Goal: Task Accomplishment & Management: Complete application form

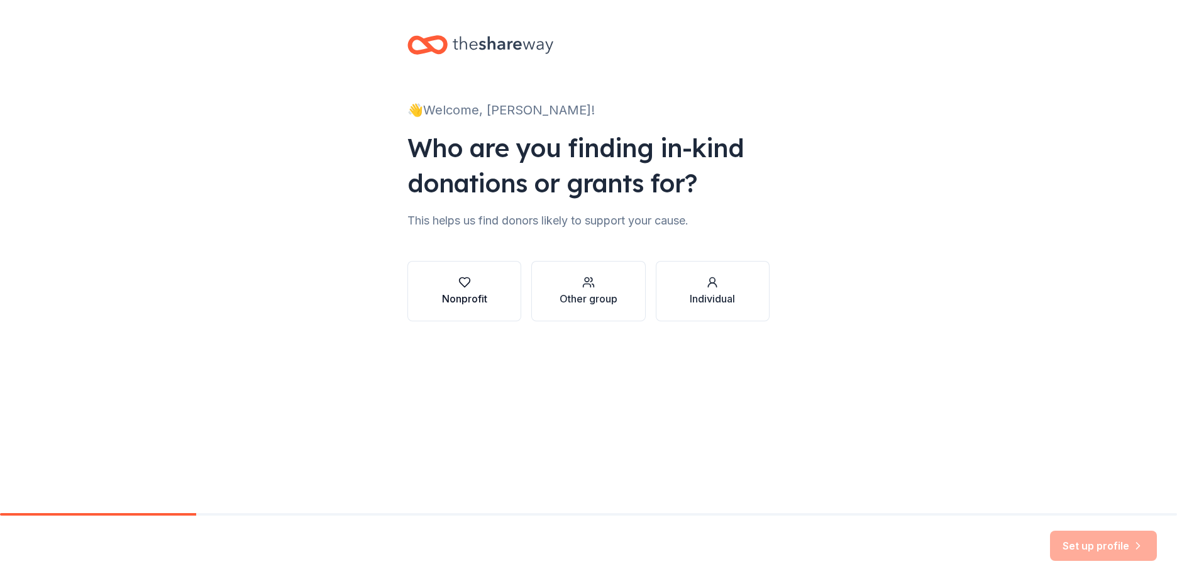
click at [471, 290] on div "Nonprofit" at bounding box center [464, 291] width 45 height 30
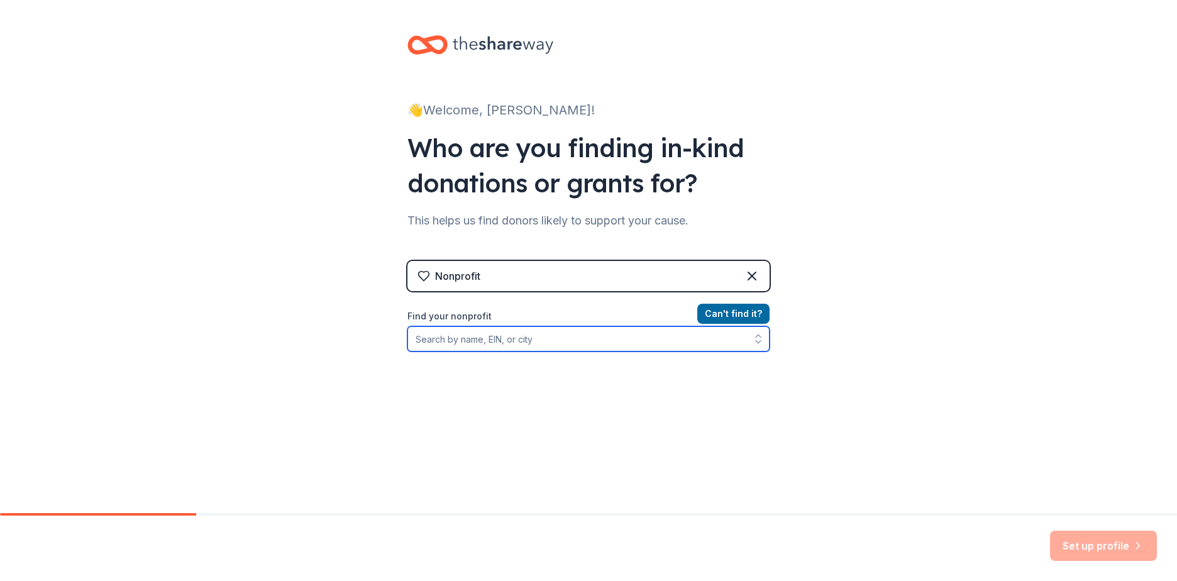
drag, startPoint x: 497, startPoint y: 336, endPoint x: 508, endPoint y: 341, distance: 11.6
click at [498, 336] on input "Find your nonprofit" at bounding box center [588, 338] width 362 height 25
type input "Pinwheel Place"
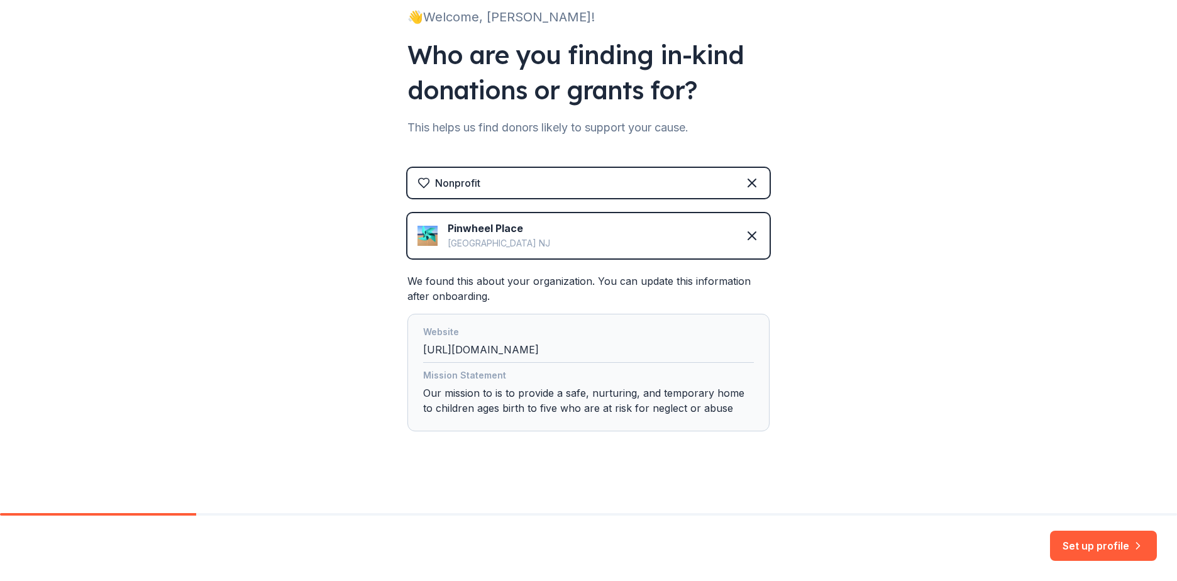
scroll to position [97, 0]
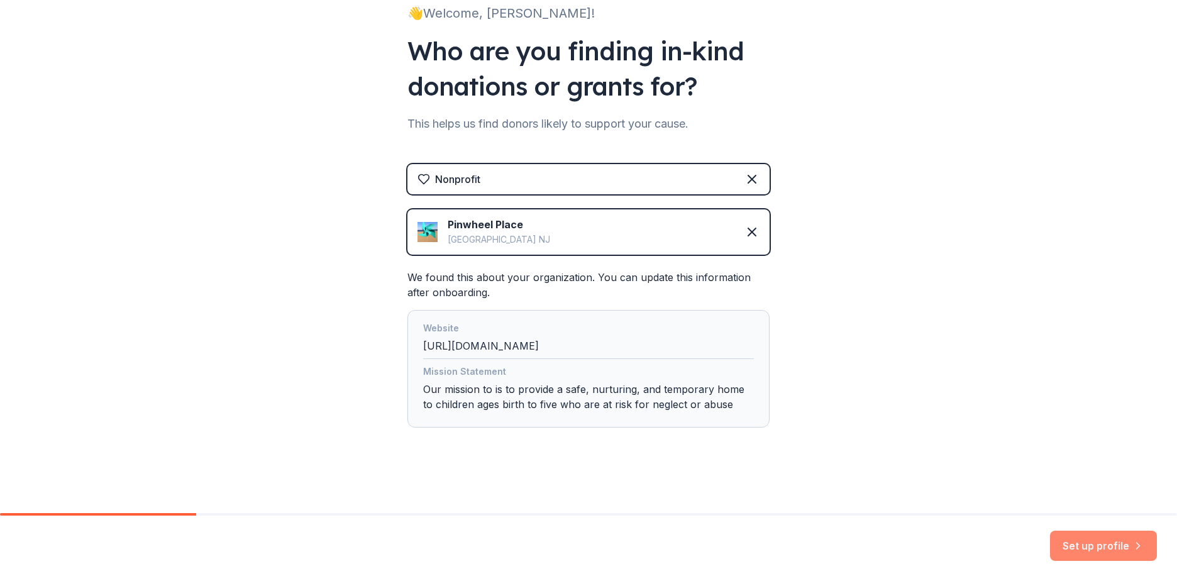
click at [1119, 539] on button "Set up profile" at bounding box center [1103, 546] width 107 height 30
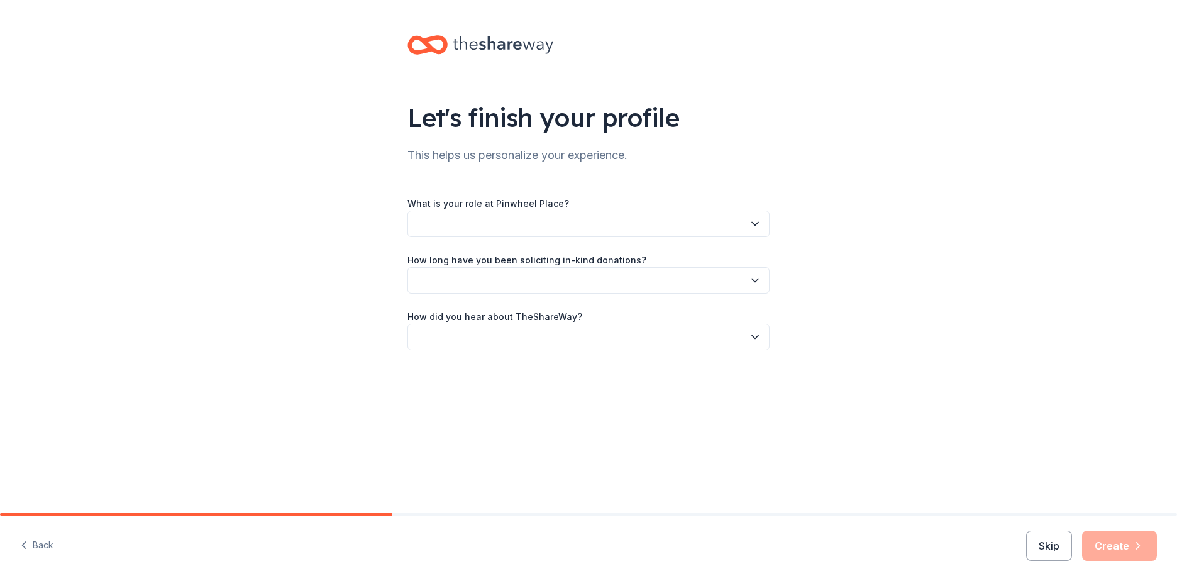
click at [500, 231] on button "button" at bounding box center [588, 224] width 362 height 26
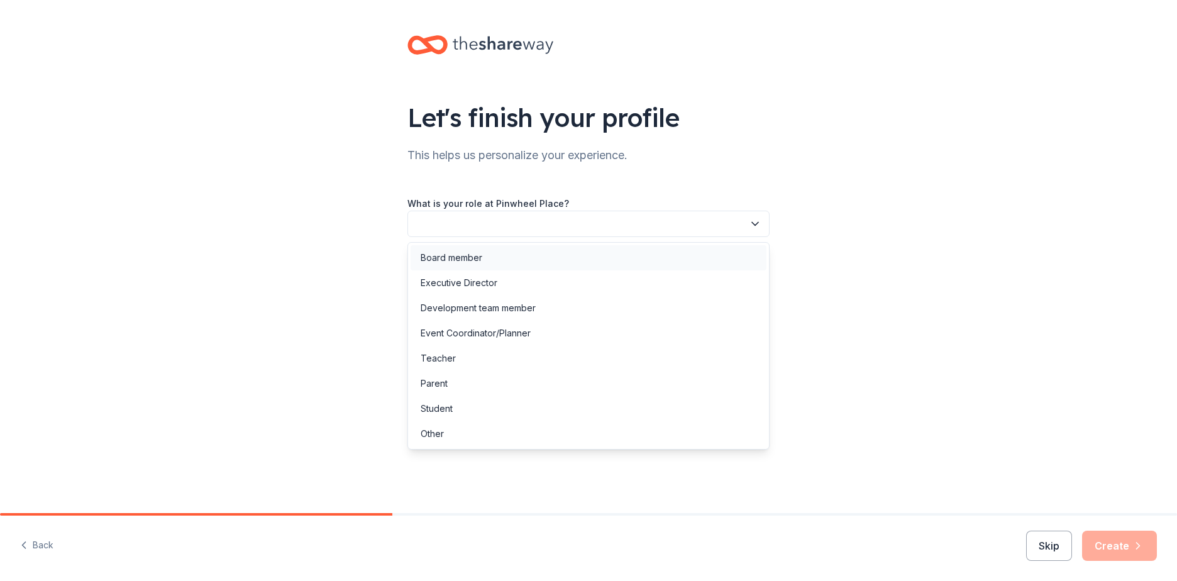
click at [497, 263] on div "Board member" at bounding box center [589, 257] width 356 height 25
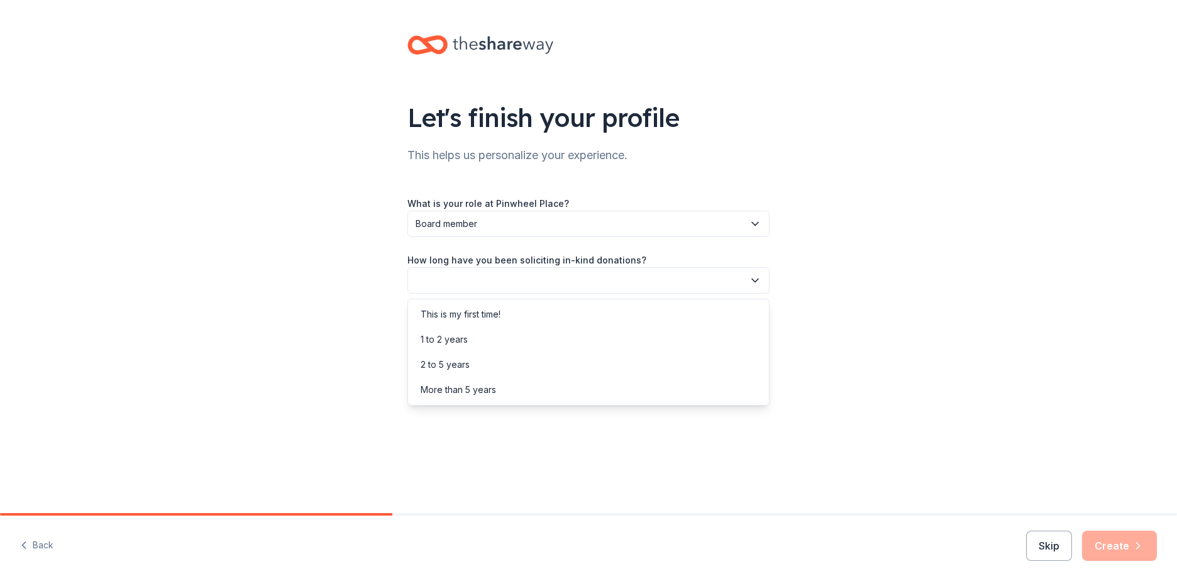
click at [517, 280] on button "button" at bounding box center [588, 280] width 362 height 26
click at [500, 318] on div "This is my first time!" at bounding box center [461, 314] width 80 height 15
click at [533, 340] on button "button" at bounding box center [588, 337] width 362 height 26
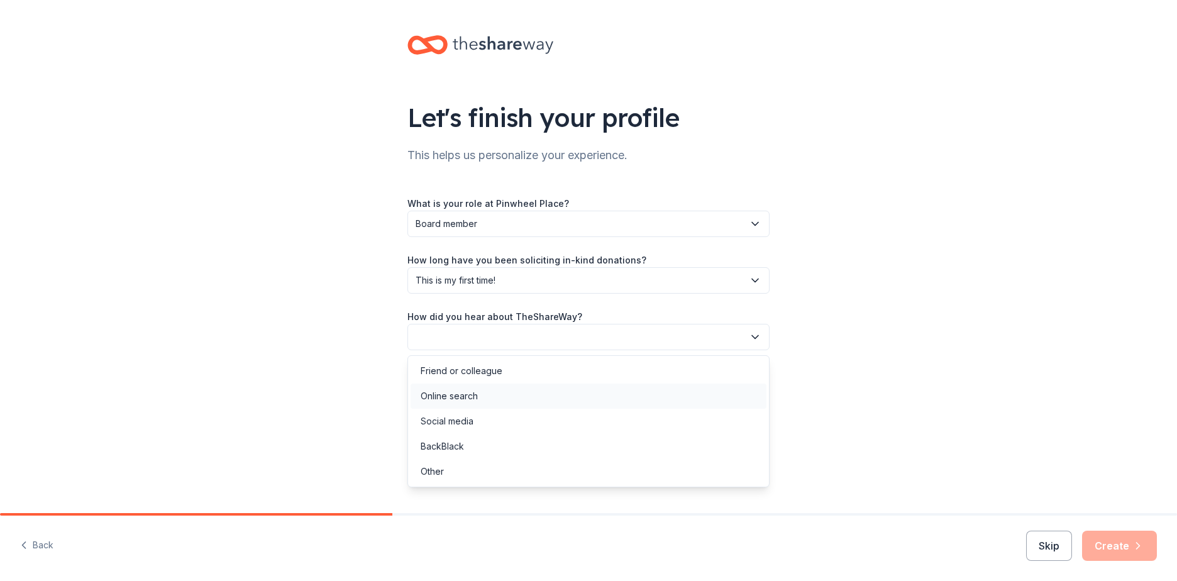
click at [499, 392] on div "Online search" at bounding box center [589, 396] width 356 height 25
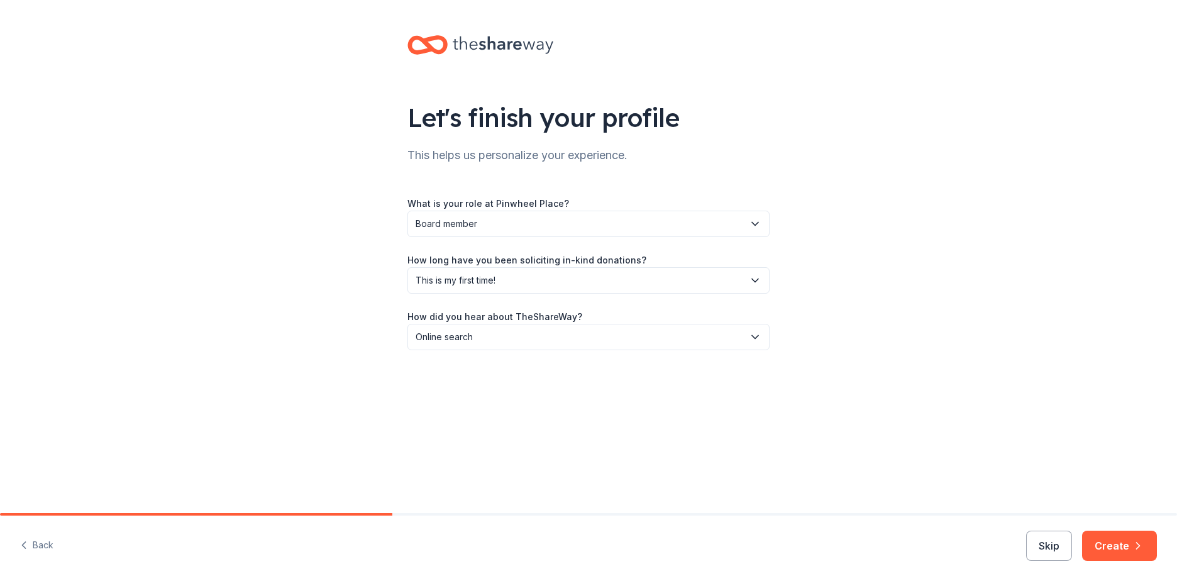
click at [676, 448] on div "Let's finish your profile This helps us personalize your experience. What is yo…" at bounding box center [588, 256] width 1177 height 513
click at [1125, 544] on button "Create" at bounding box center [1119, 546] width 75 height 30
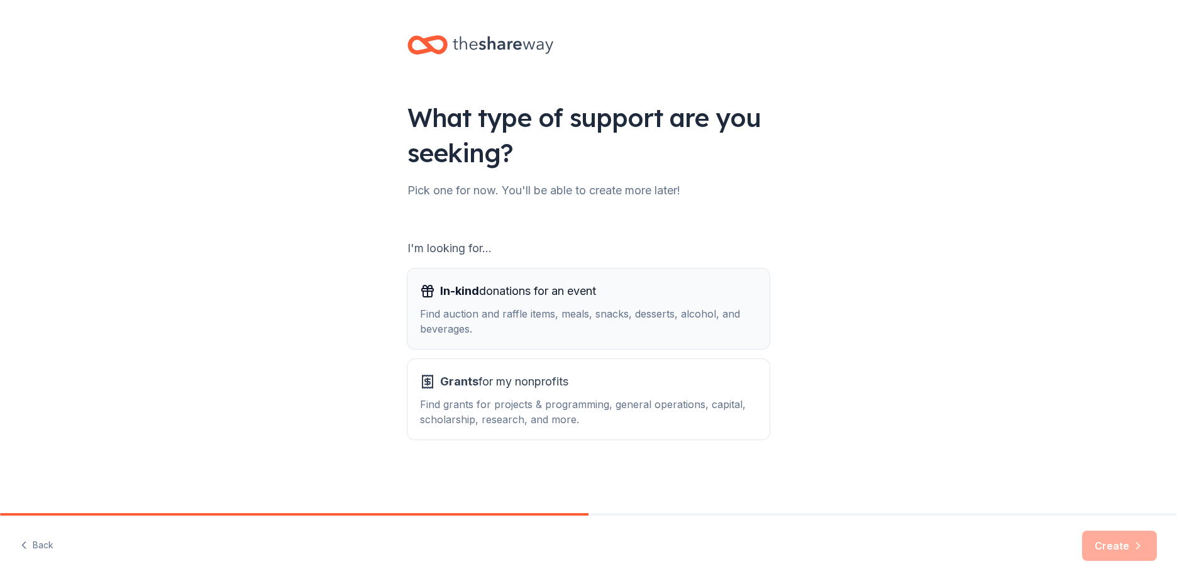
click at [629, 323] on div "Find auction and raffle items, meals, snacks, desserts, alcohol, and beverages." at bounding box center [588, 321] width 337 height 30
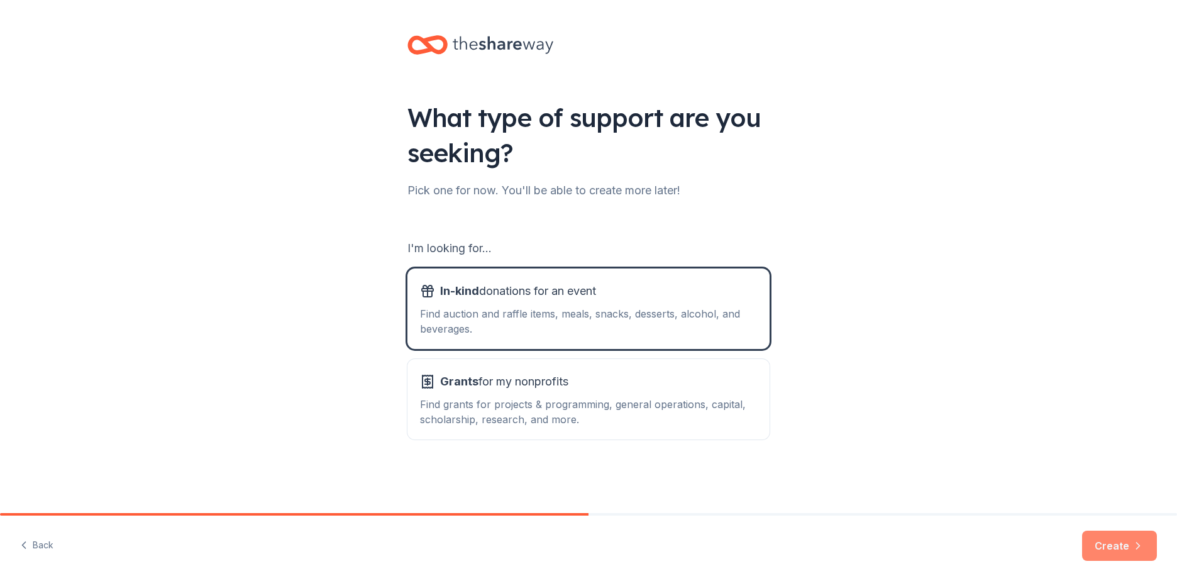
click at [1123, 538] on button "Create" at bounding box center [1119, 546] width 75 height 30
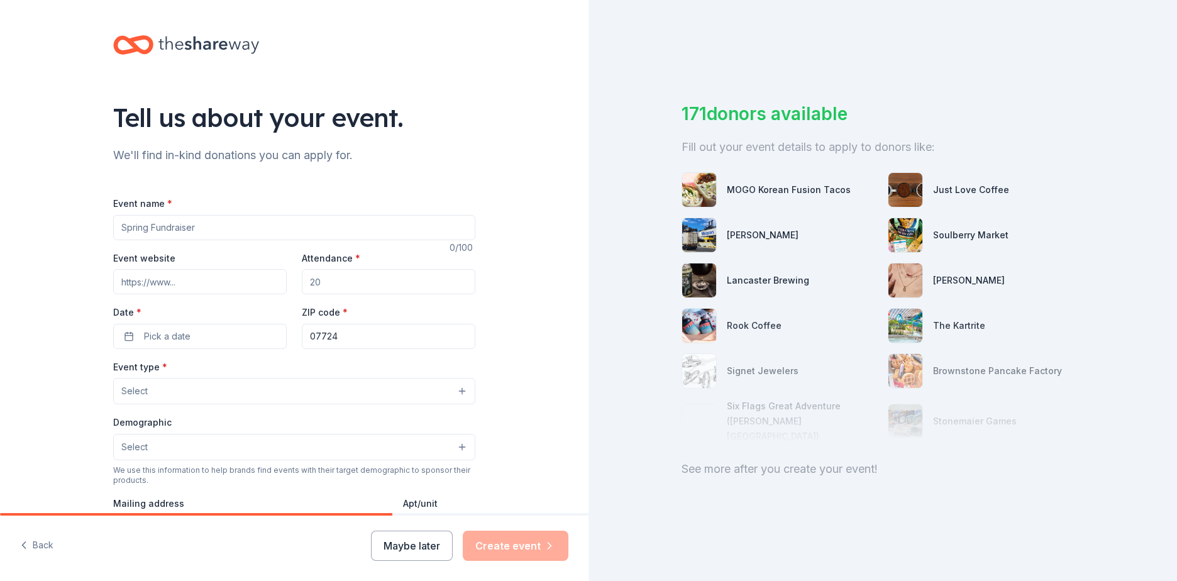
click at [249, 234] on input "Event name *" at bounding box center [294, 227] width 362 height 25
type input "Tastings for [DATE]"
click at [213, 269] on div "Event website Attendance * Date * Pick a date ZIP code * 07724" at bounding box center [294, 299] width 362 height 99
type input "150"
click at [202, 336] on button "Pick a date" at bounding box center [200, 336] width 174 height 25
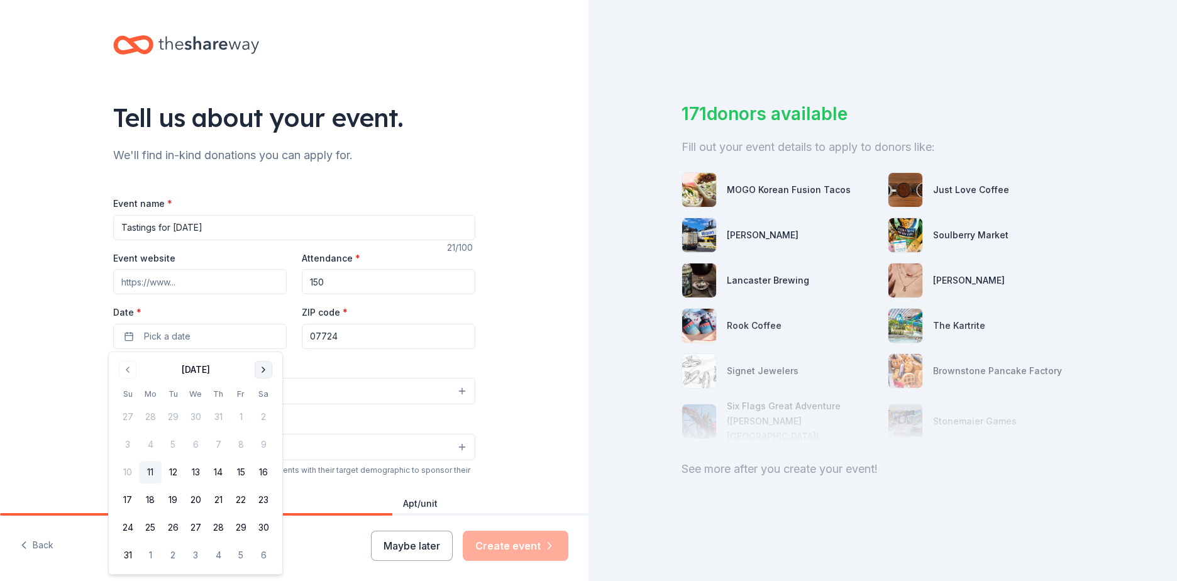
click at [264, 368] on button "Go to next month" at bounding box center [264, 370] width 18 height 18
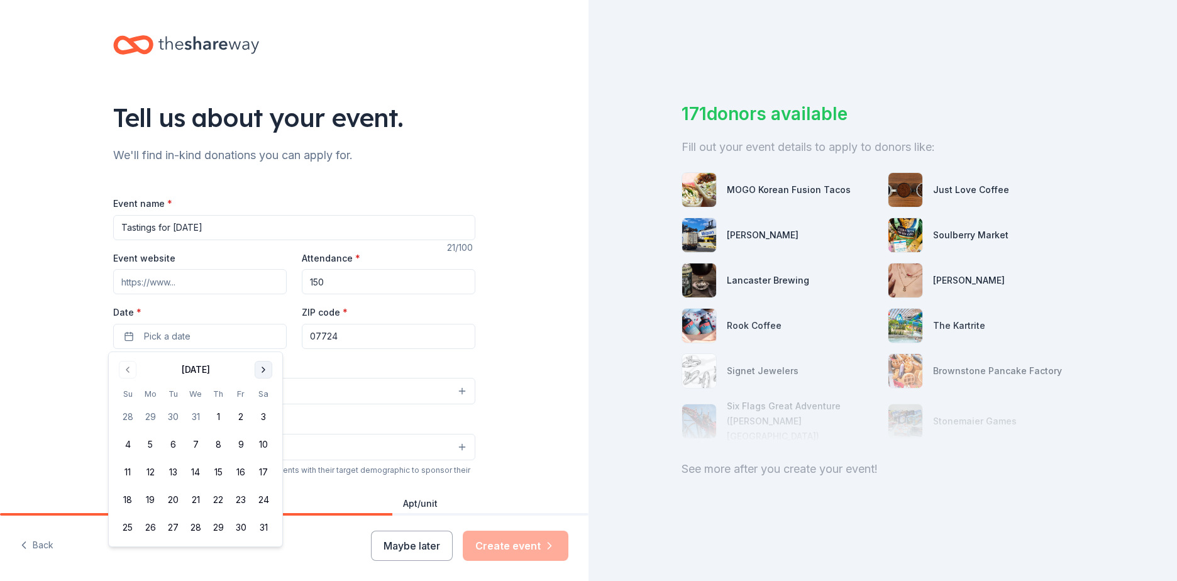
click at [264, 368] on button "Go to next month" at bounding box center [264, 370] width 18 height 18
click at [173, 498] on button "24" at bounding box center [173, 500] width 23 height 23
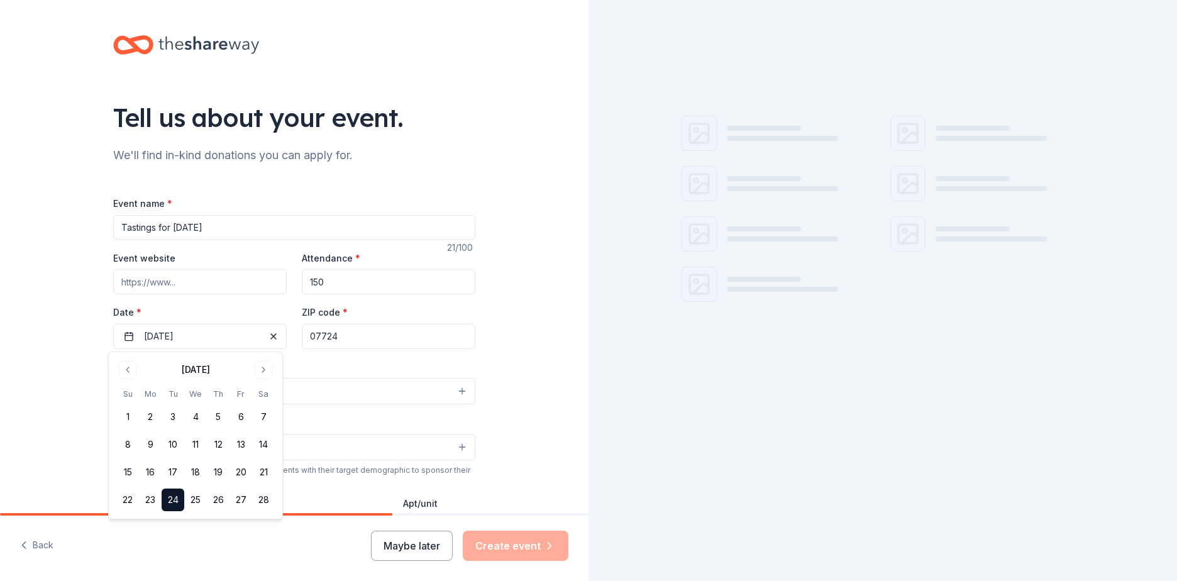
click at [515, 365] on div "Tell us about your event. We'll find in-kind donations you can apply for. Event…" at bounding box center [294, 418] width 589 height 837
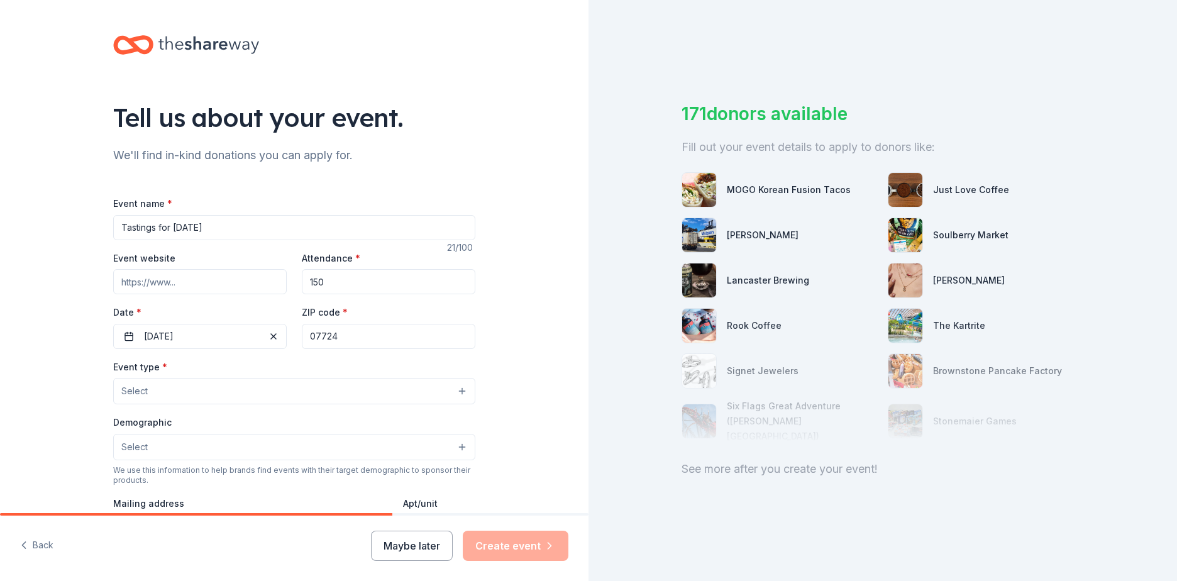
click at [231, 382] on button "Select" at bounding box center [294, 391] width 362 height 26
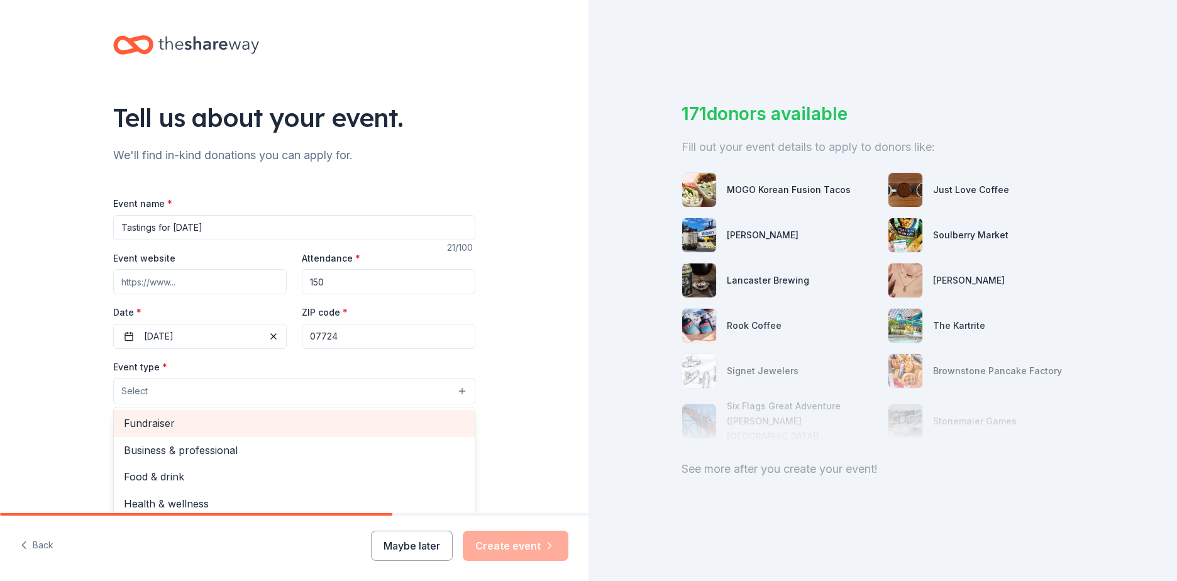
click at [179, 420] on span "Fundraiser" at bounding box center [294, 423] width 341 height 16
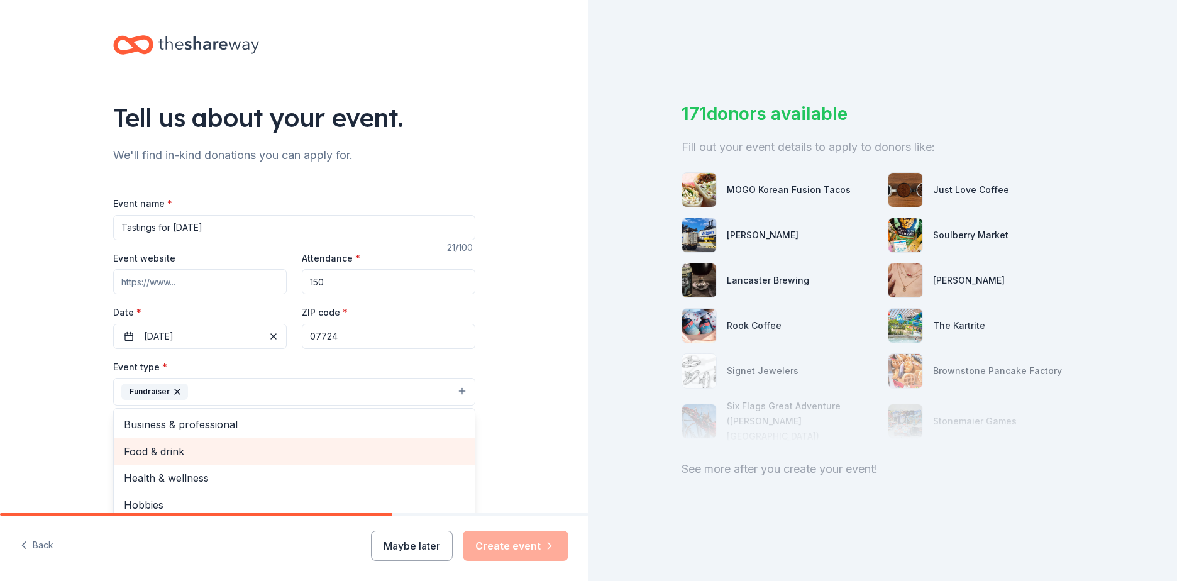
click at [153, 450] on span "Food & drink" at bounding box center [294, 451] width 341 height 16
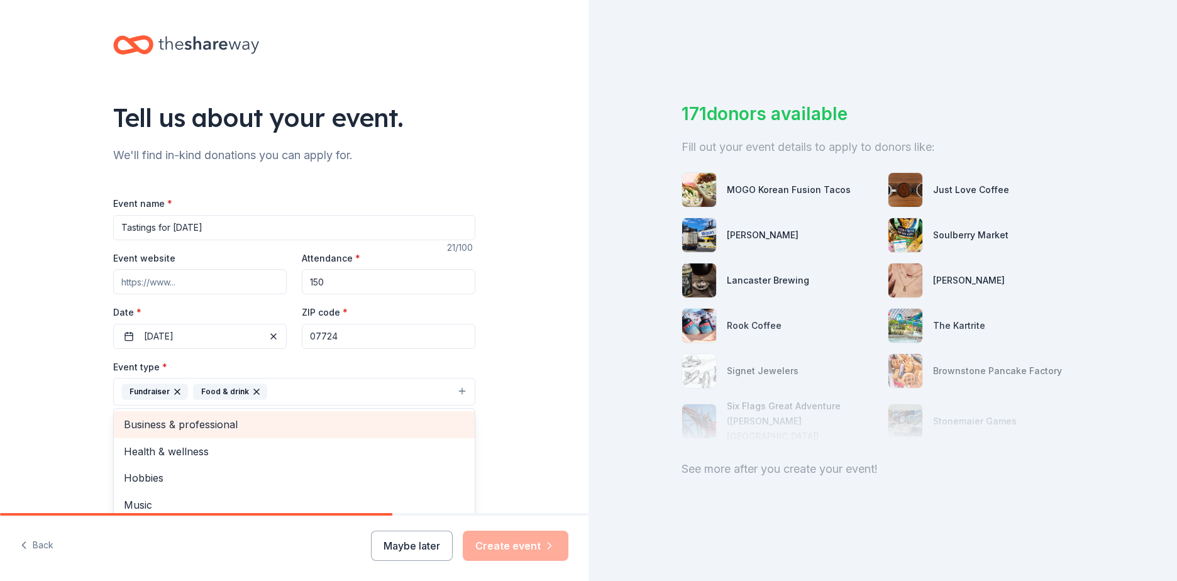
click at [199, 427] on span "Business & professional" at bounding box center [294, 424] width 341 height 16
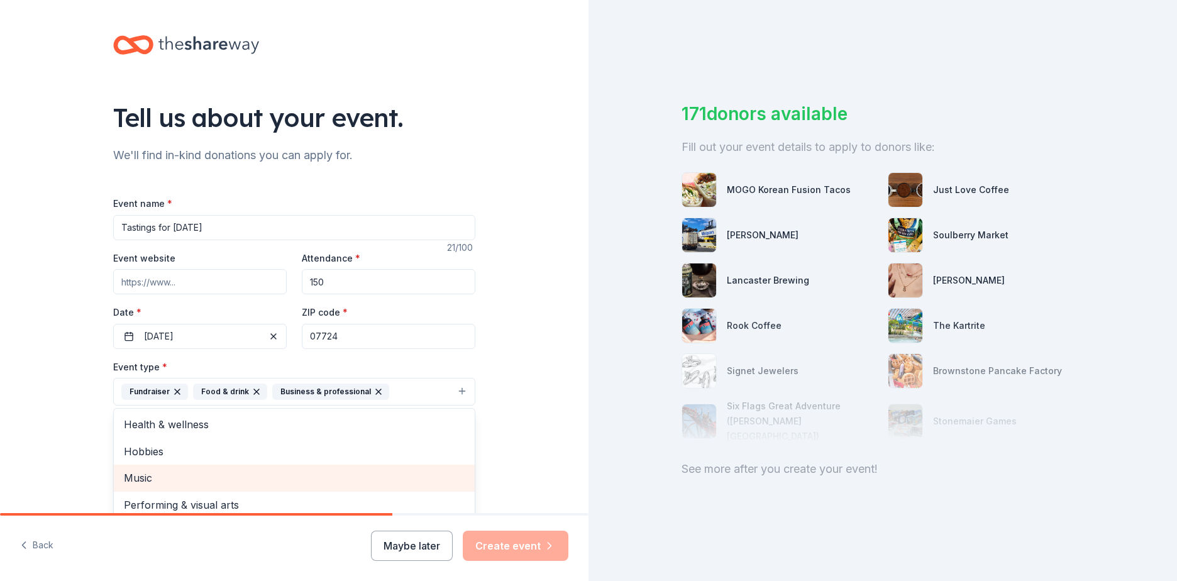
click at [163, 470] on span "Music" at bounding box center [294, 478] width 341 height 16
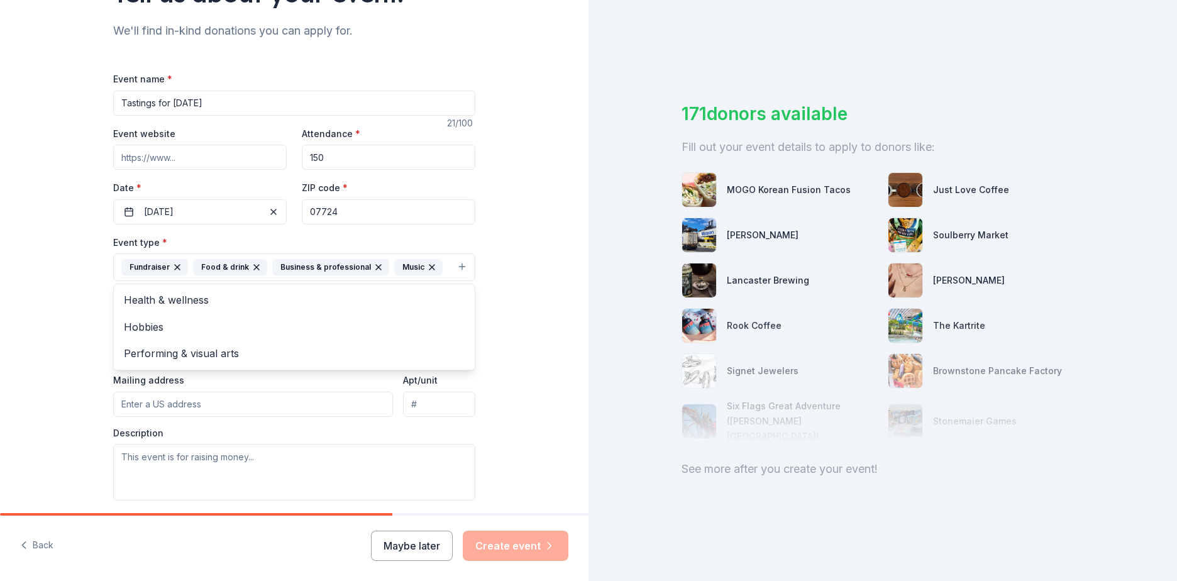
scroll to position [126, 0]
click at [62, 370] on div "Tell us about your event. We'll find in-kind donations you can apply for. Event…" at bounding box center [294, 293] width 589 height 838
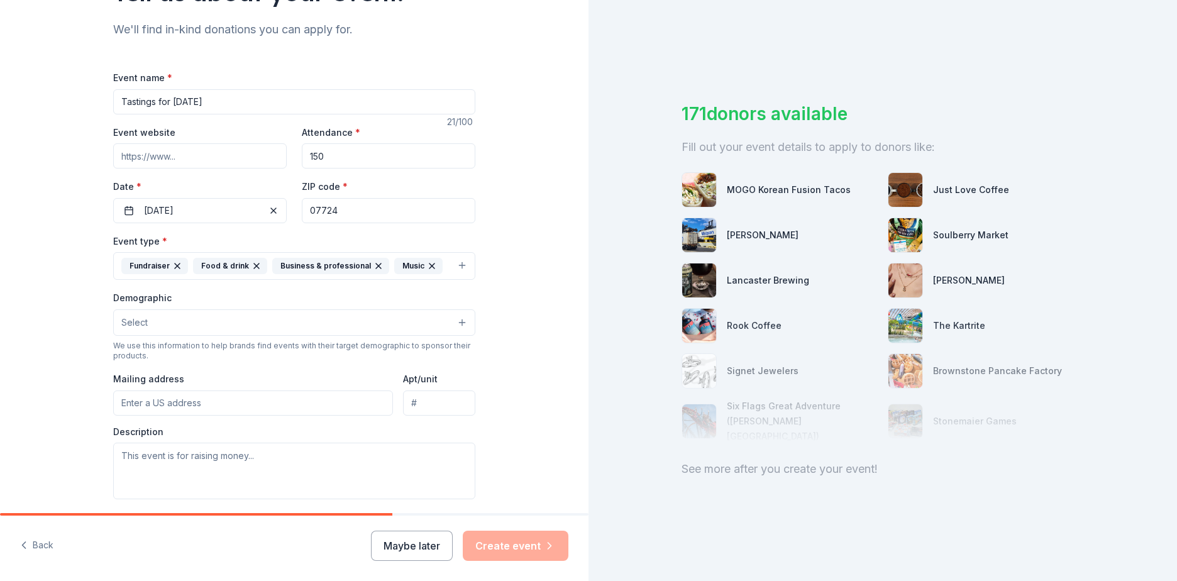
click at [207, 320] on button "Select" at bounding box center [294, 322] width 362 height 26
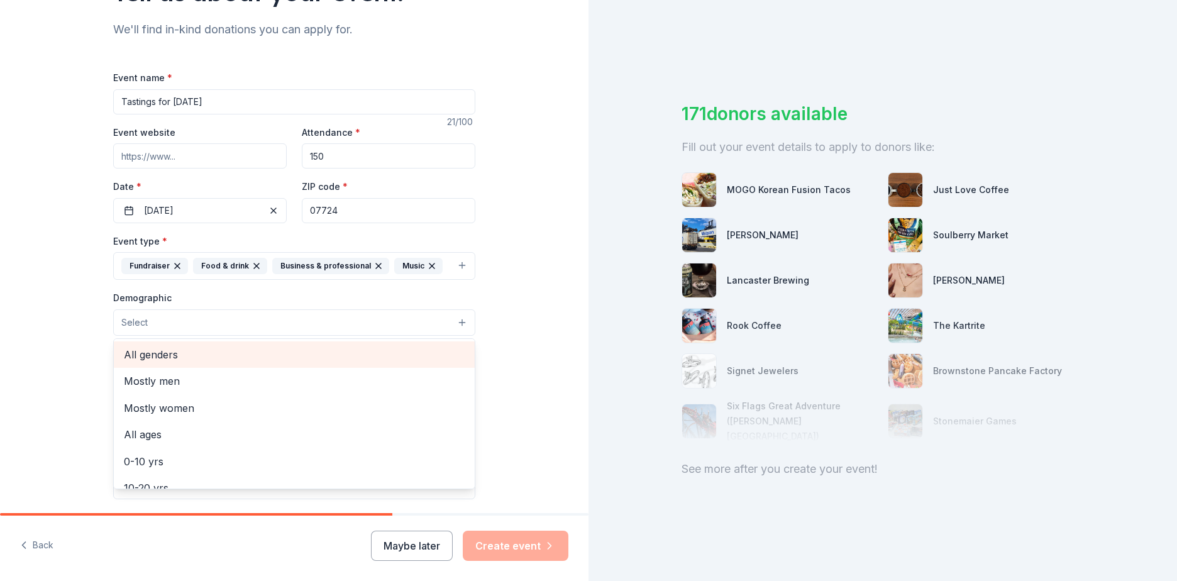
click at [160, 357] on span "All genders" at bounding box center [294, 354] width 341 height 16
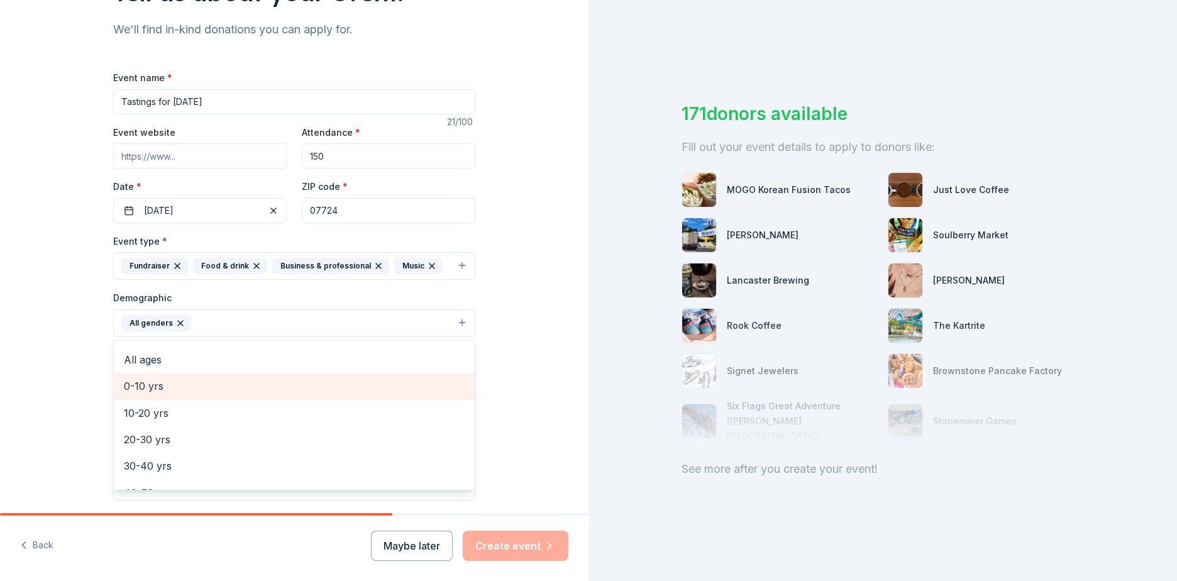
scroll to position [113, 0]
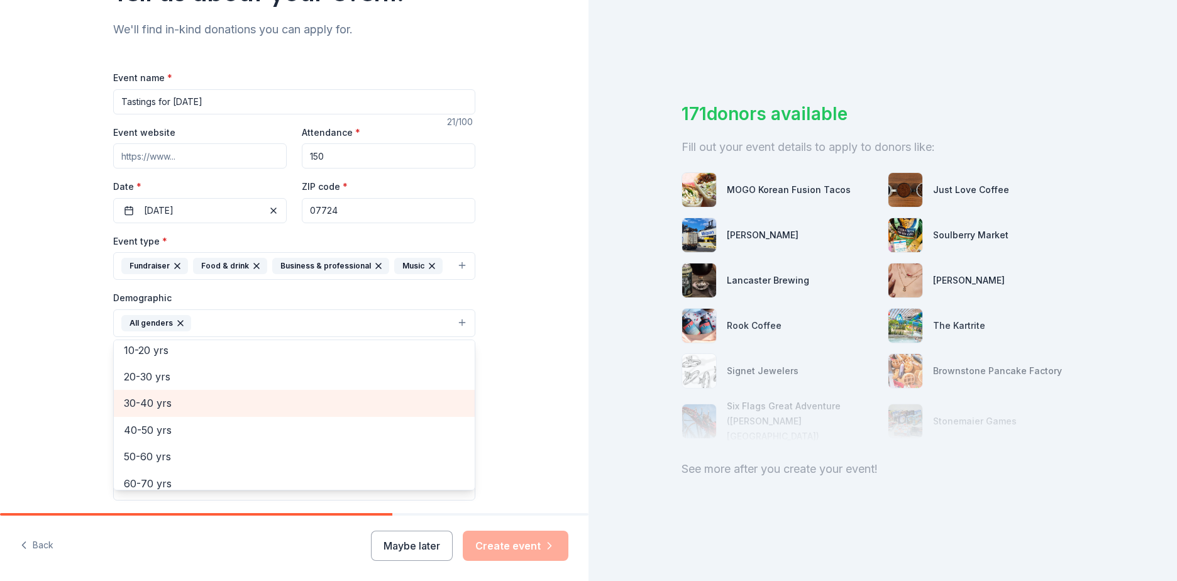
click at [153, 402] on span "30-40 yrs" at bounding box center [294, 403] width 341 height 16
click at [152, 397] on span "40-50 yrs" at bounding box center [294, 403] width 341 height 16
click at [155, 402] on span "50-60 yrs" at bounding box center [294, 403] width 341 height 16
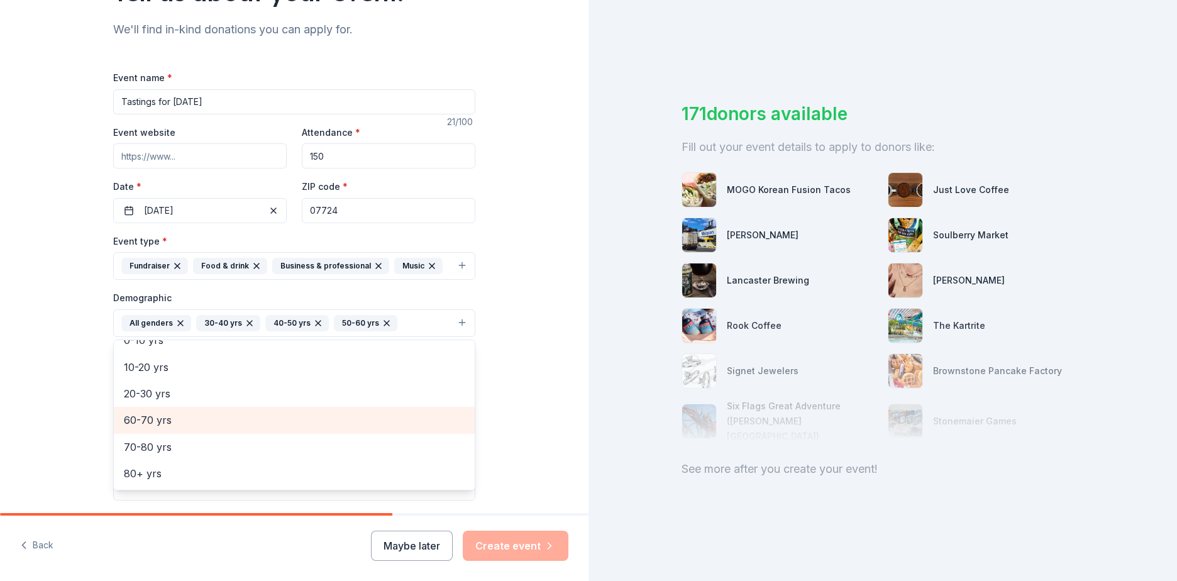
click at [150, 416] on span "60-70 yrs" at bounding box center [294, 420] width 341 height 16
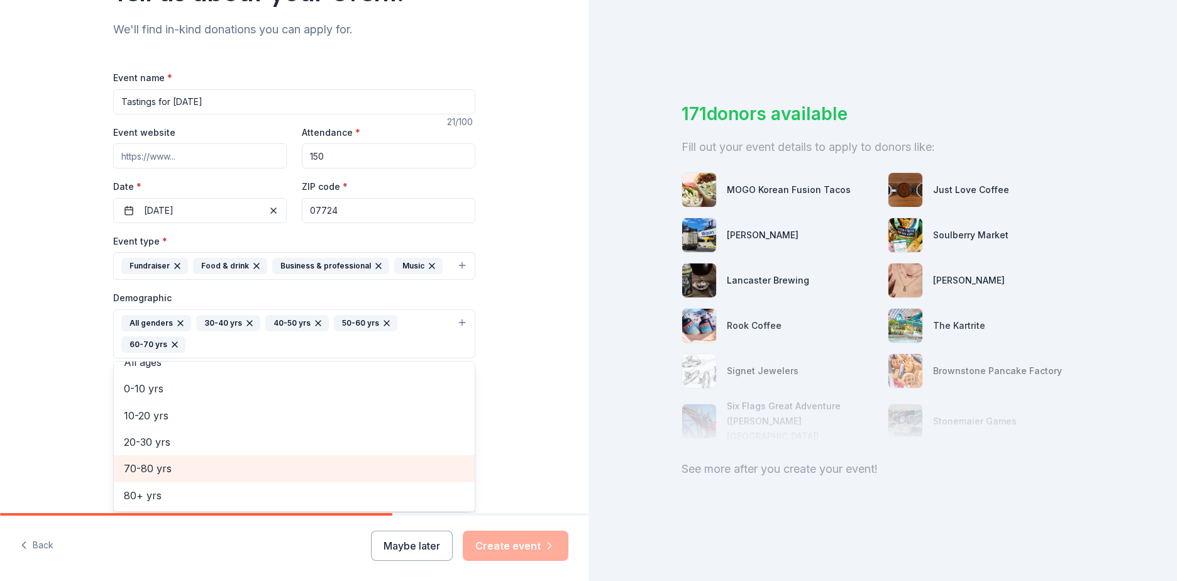
click at [150, 470] on span "70-80 yrs" at bounding box center [294, 468] width 341 height 16
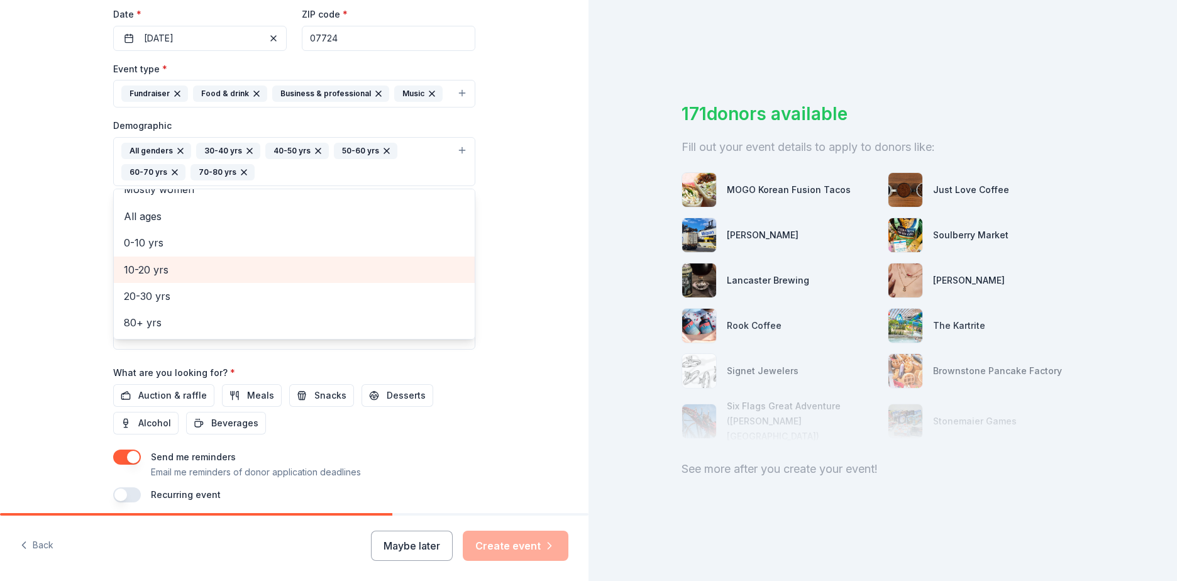
scroll to position [314, 0]
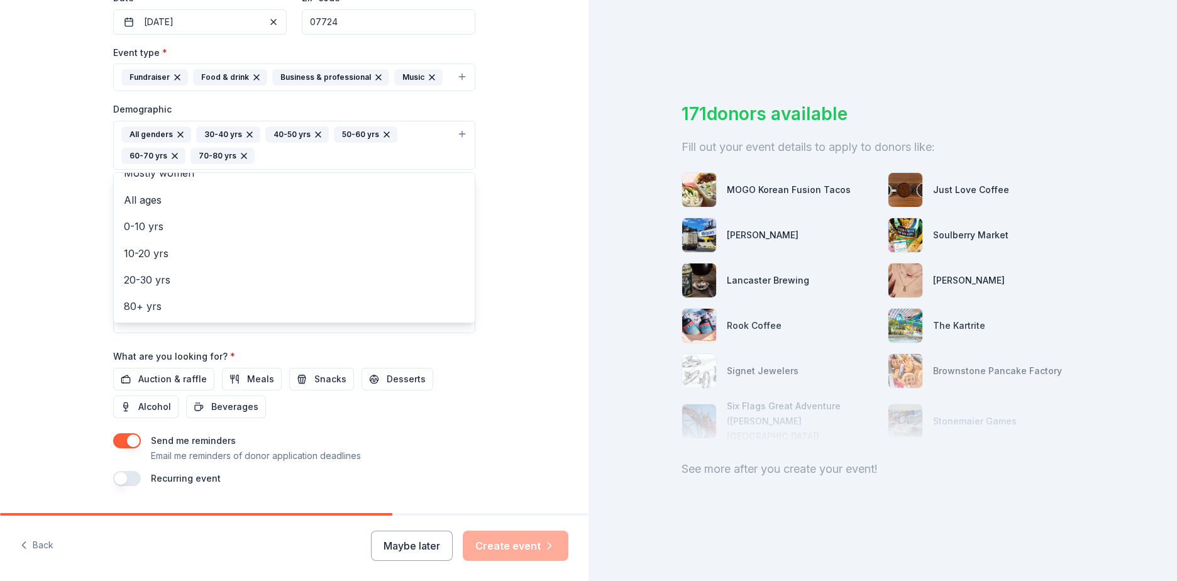
click at [170, 384] on div "Event name * Tastings for Tomorrow 21 /100 Event website Attendance * 150 Date …" at bounding box center [294, 183] width 362 height 605
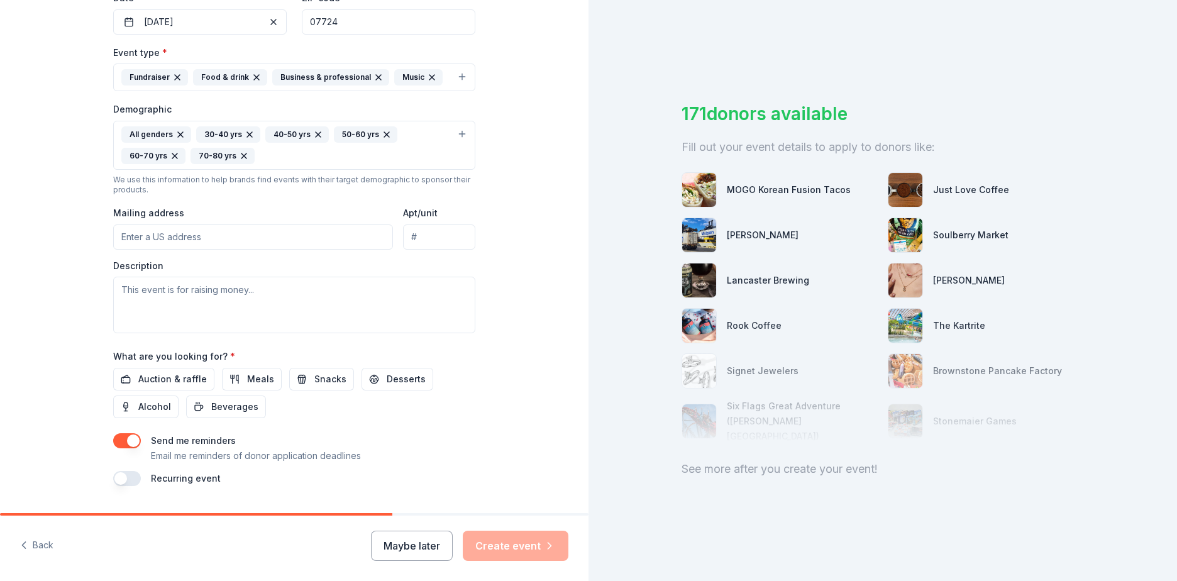
click at [170, 384] on span "Auction & raffle" at bounding box center [172, 379] width 69 height 15
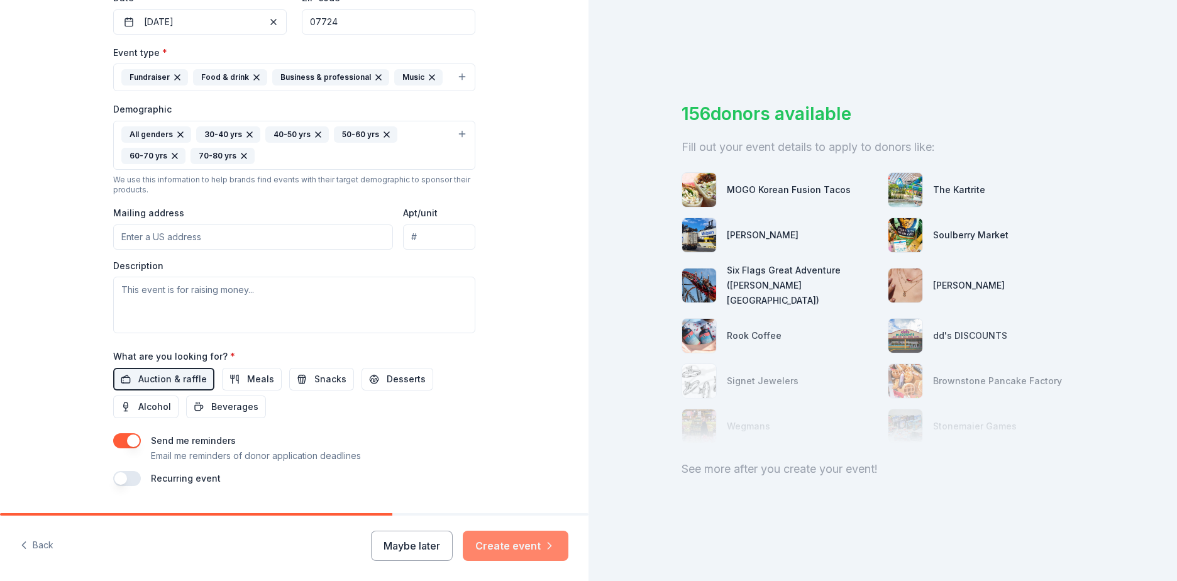
click at [511, 545] on button "Create event" at bounding box center [516, 546] width 106 height 30
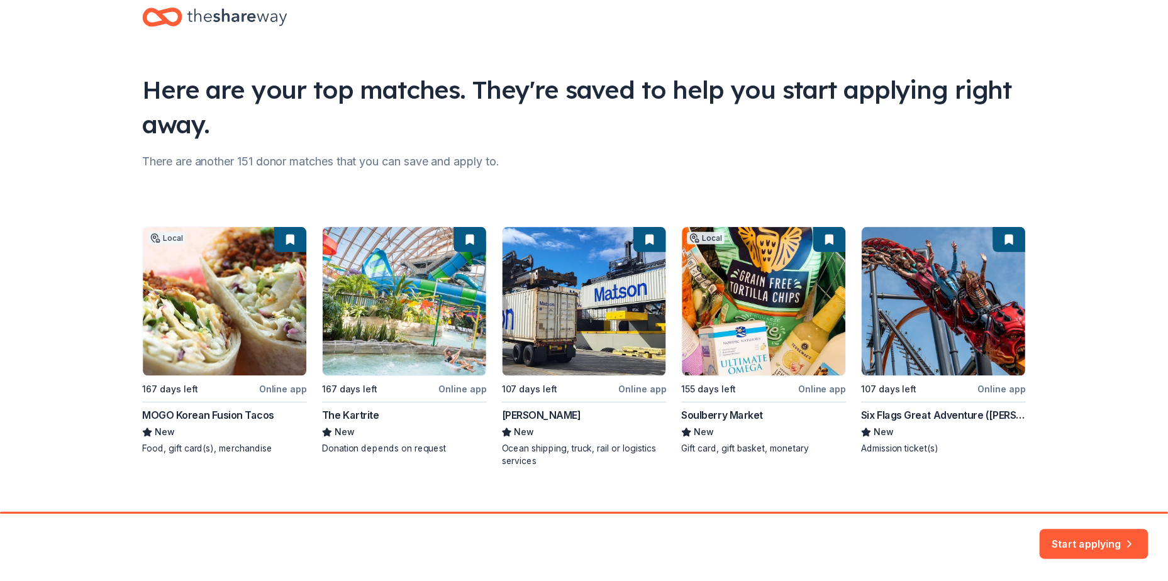
scroll to position [46, 0]
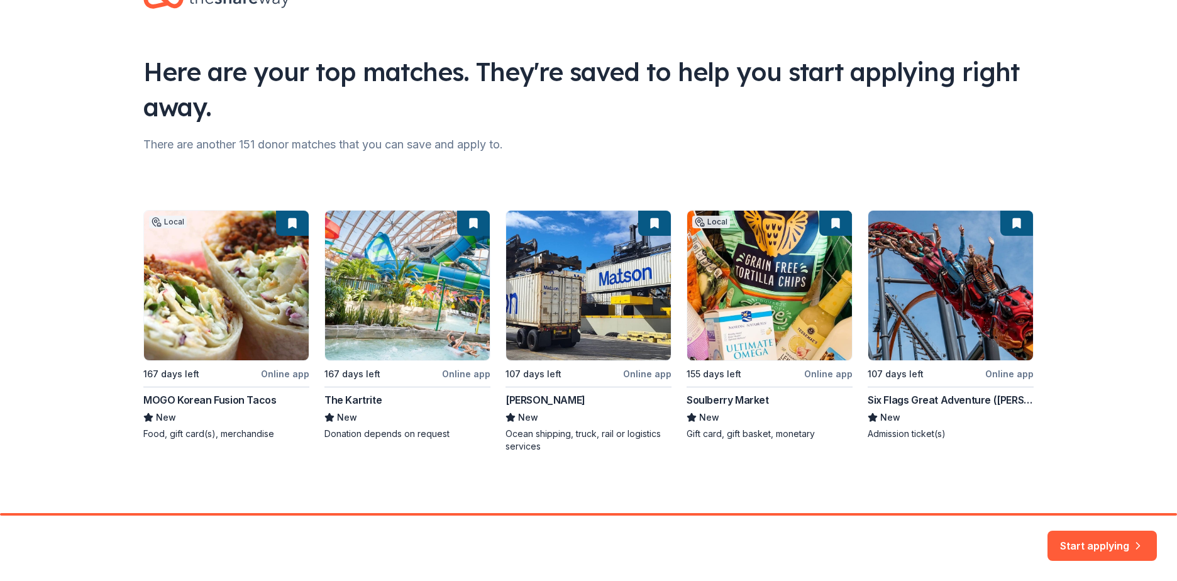
click at [1106, 541] on button "Start applying" at bounding box center [1102, 538] width 109 height 30
click at [1088, 545] on div "Start applying" at bounding box center [1102, 546] width 109 height 30
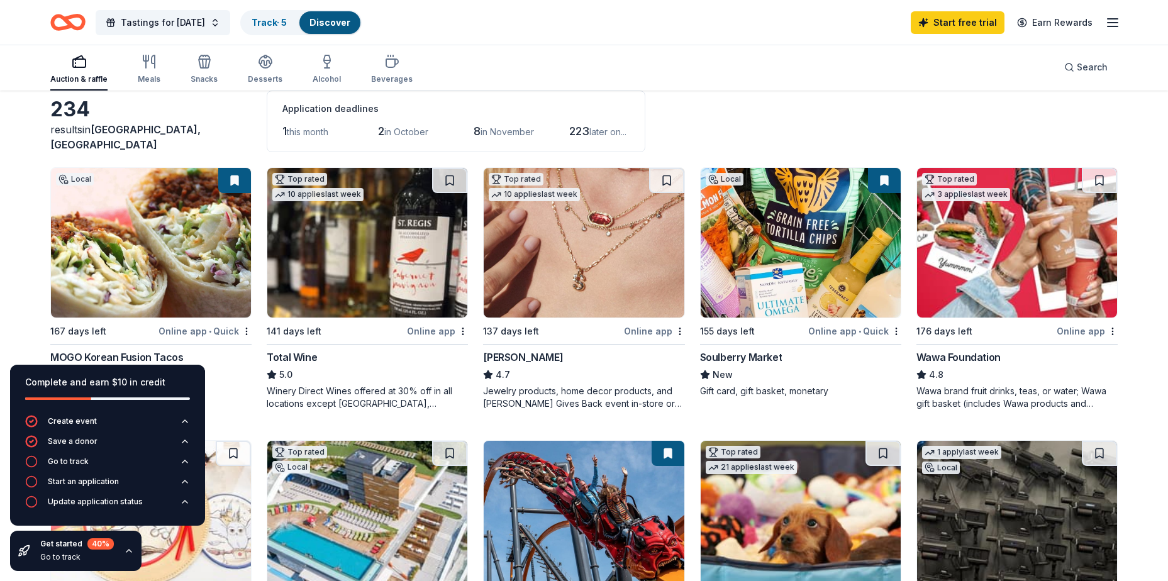
scroll to position [126, 0]
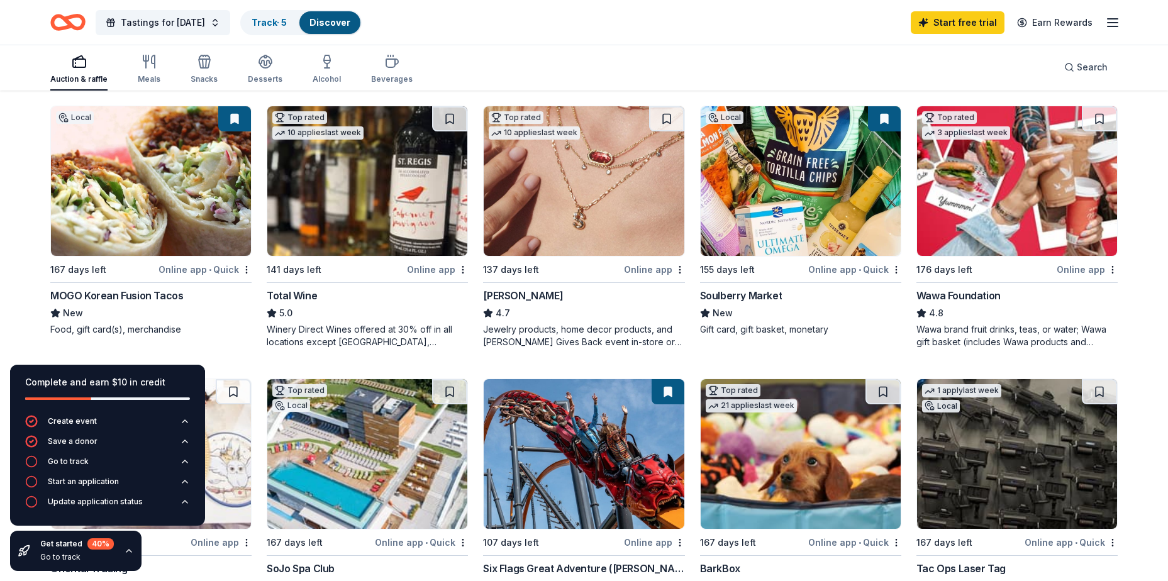
click at [149, 224] on img at bounding box center [151, 181] width 200 height 150
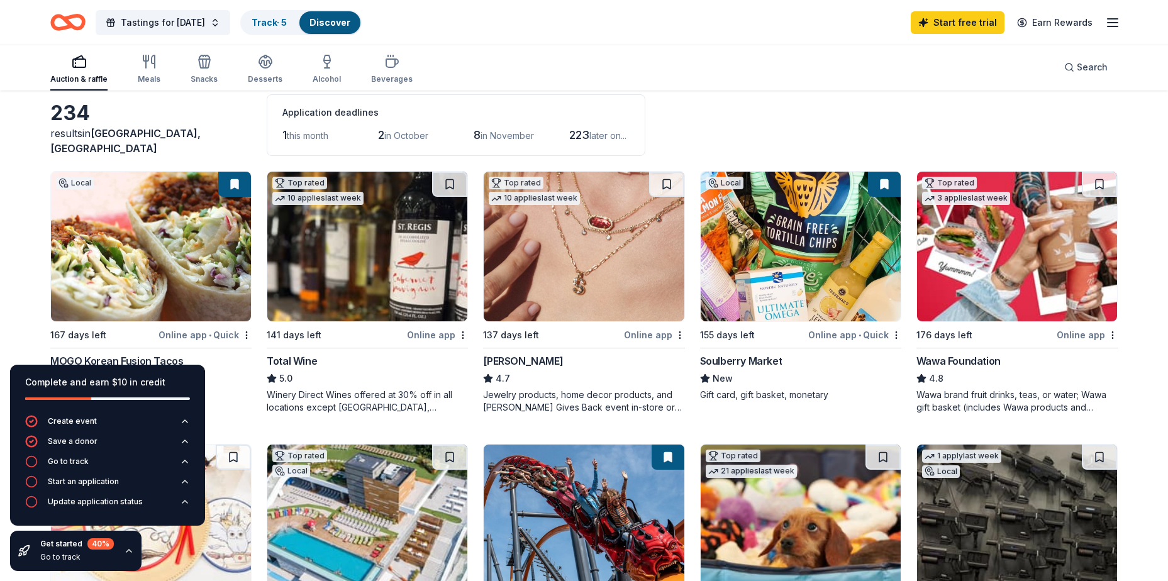
scroll to position [0, 0]
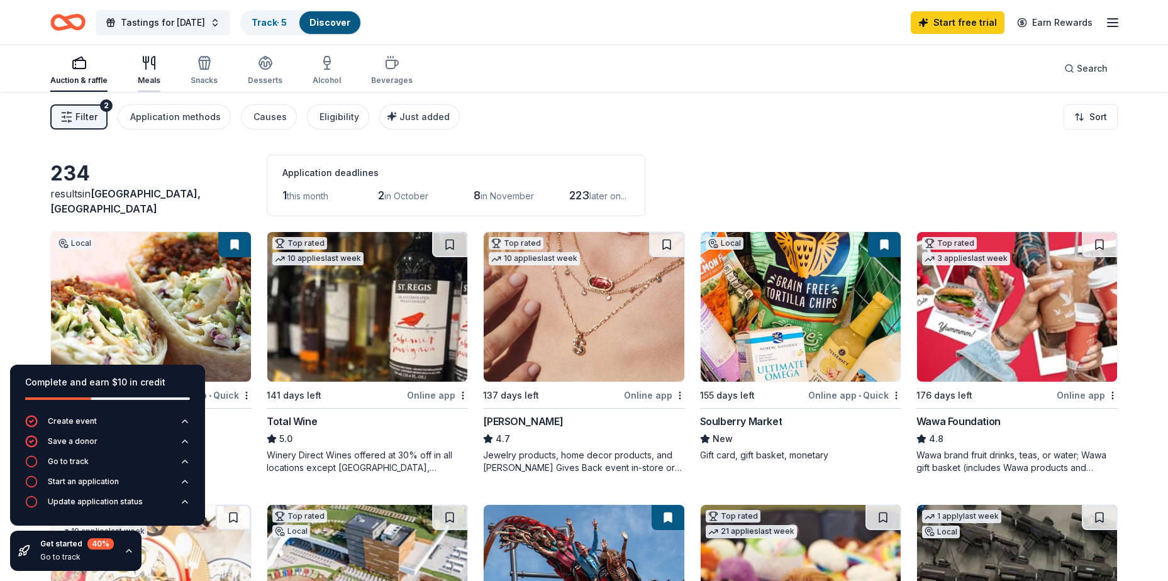
click at [141, 72] on div "Meals" at bounding box center [149, 70] width 23 height 30
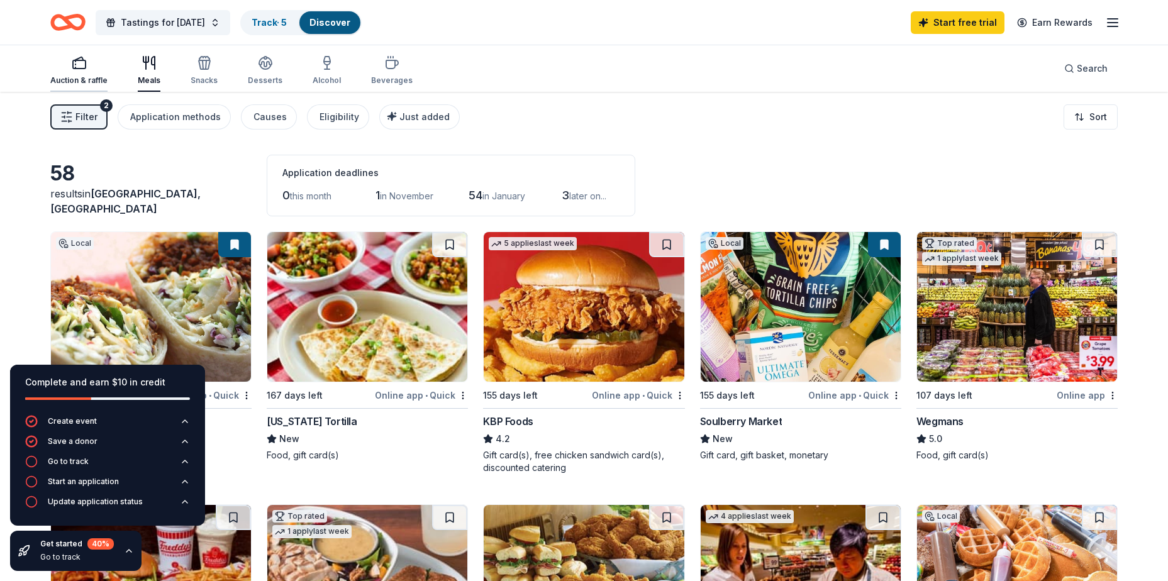
click at [77, 72] on div "Auction & raffle" at bounding box center [78, 70] width 57 height 30
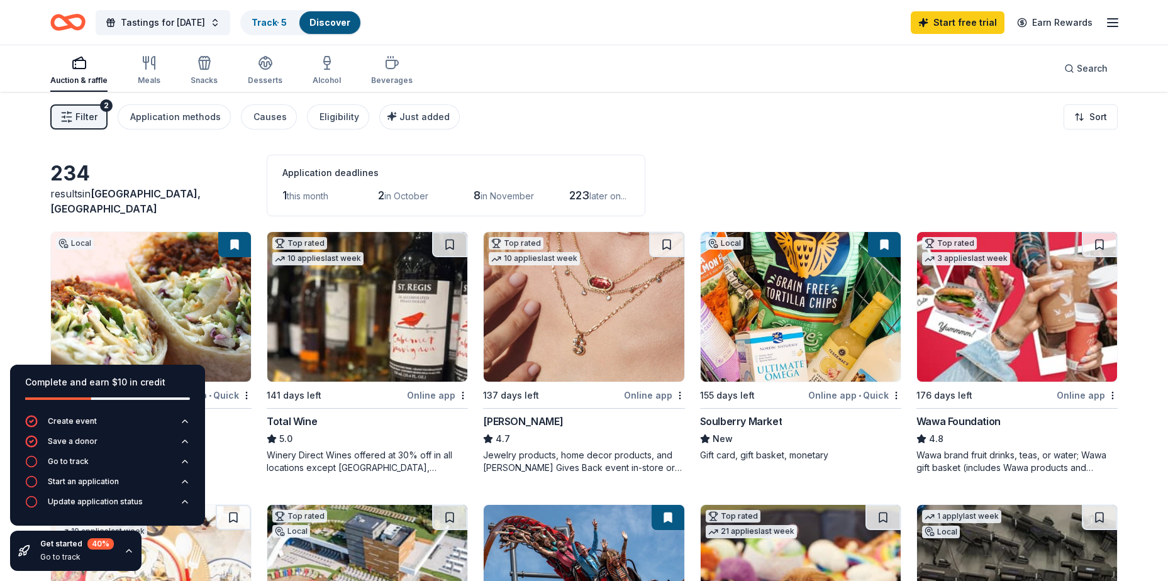
click at [284, 194] on span "1" at bounding box center [284, 195] width 4 height 13
click at [1098, 63] on span "Search" at bounding box center [1091, 68] width 31 height 15
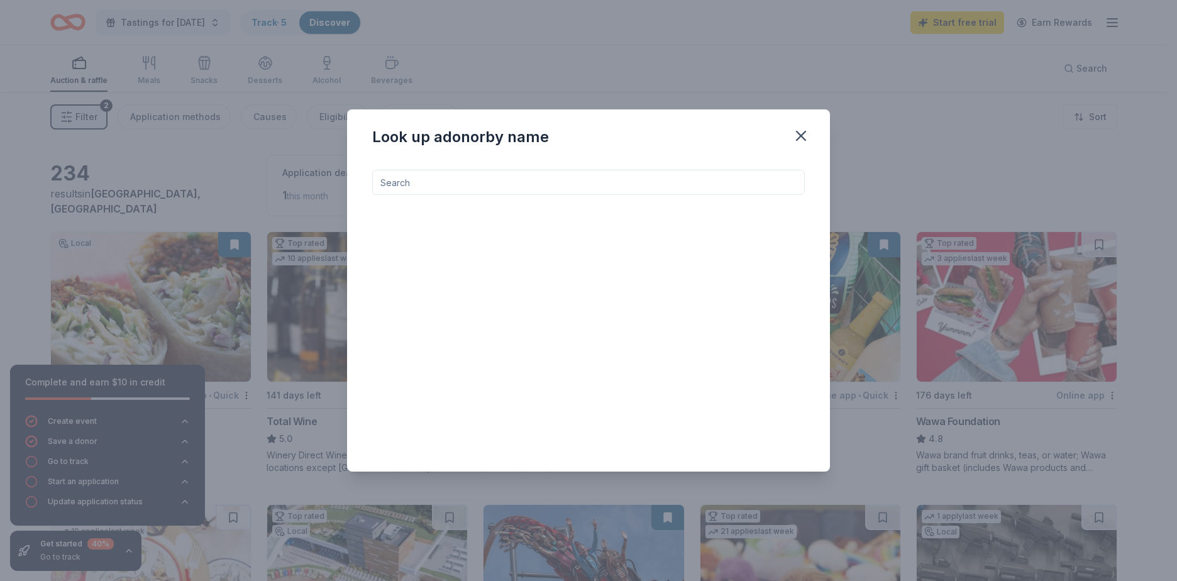
click at [489, 179] on input at bounding box center [588, 182] width 433 height 25
type input "a"
click at [195, 171] on div "Look up a donor by name" at bounding box center [588, 290] width 1177 height 581
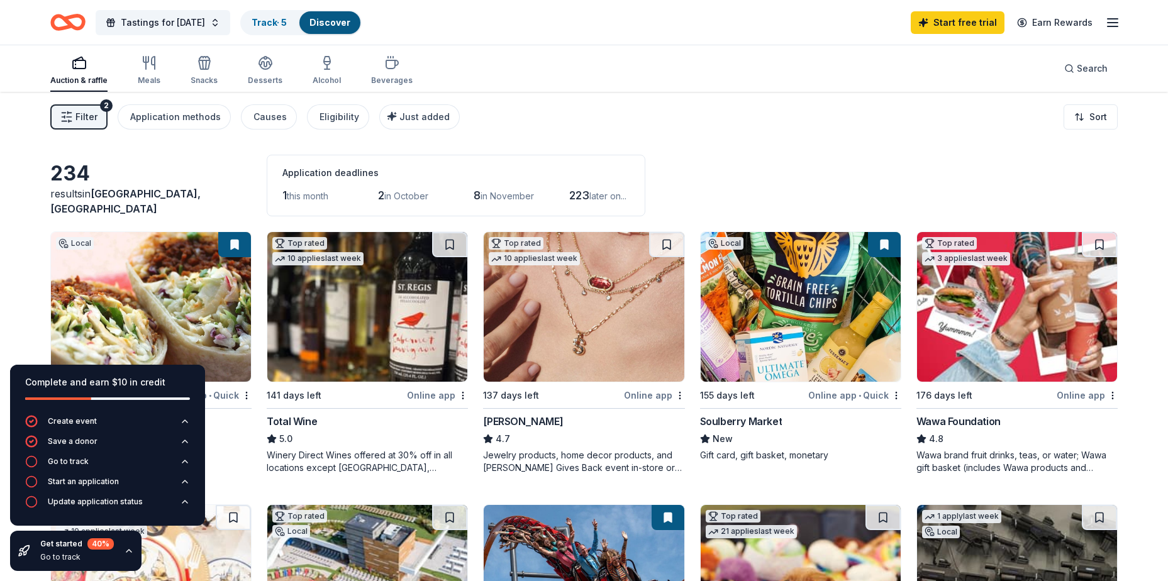
click at [363, 340] on img at bounding box center [367, 307] width 200 height 150
click at [665, 243] on button at bounding box center [666, 244] width 35 height 25
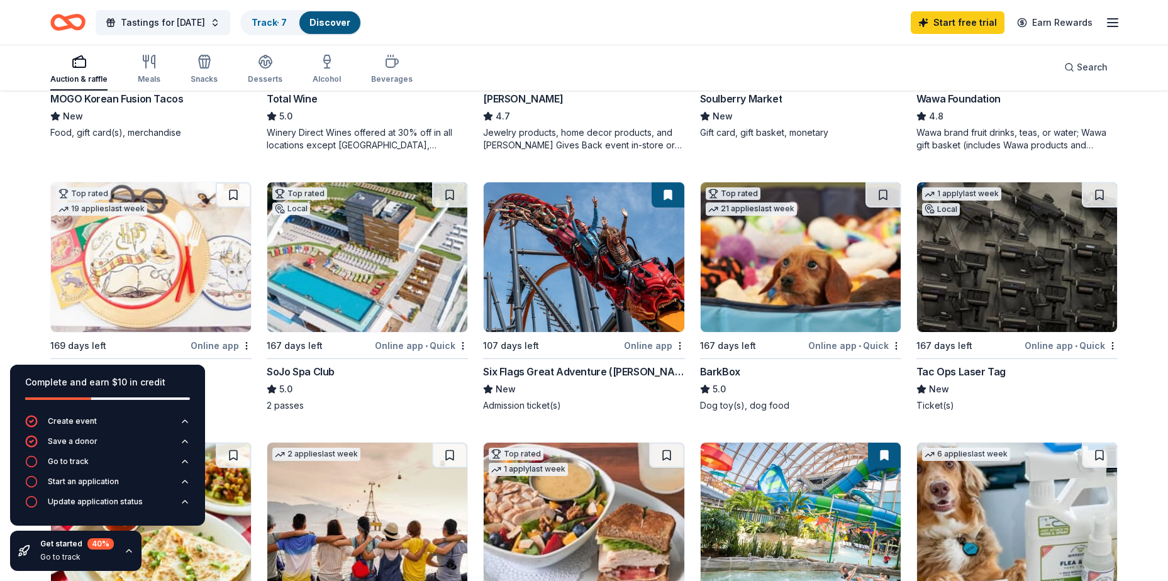
scroll to position [377, 0]
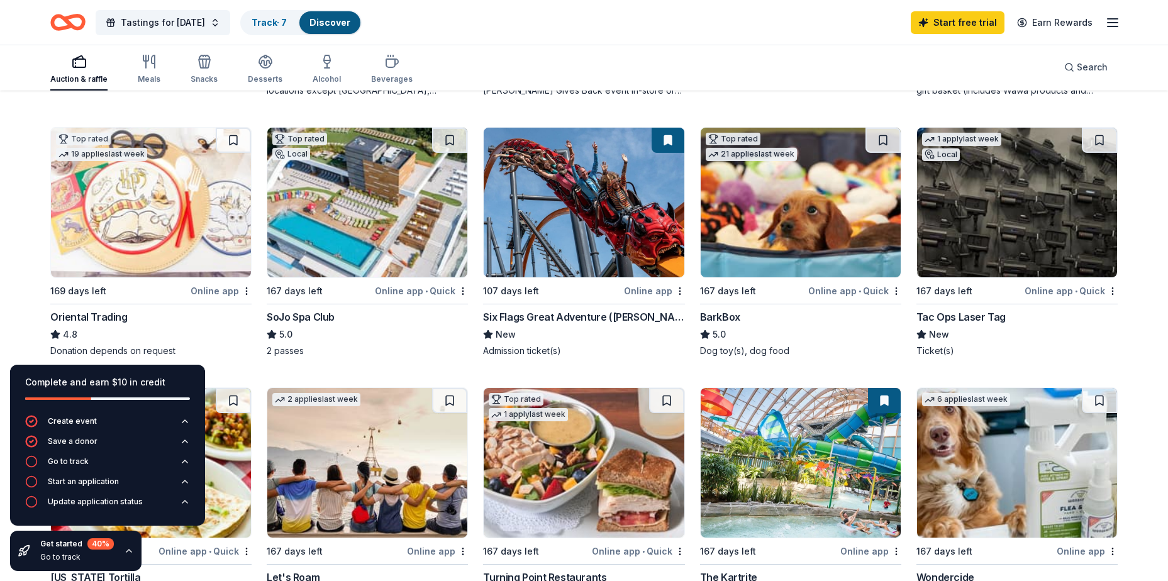
click at [665, 140] on button at bounding box center [667, 140] width 33 height 25
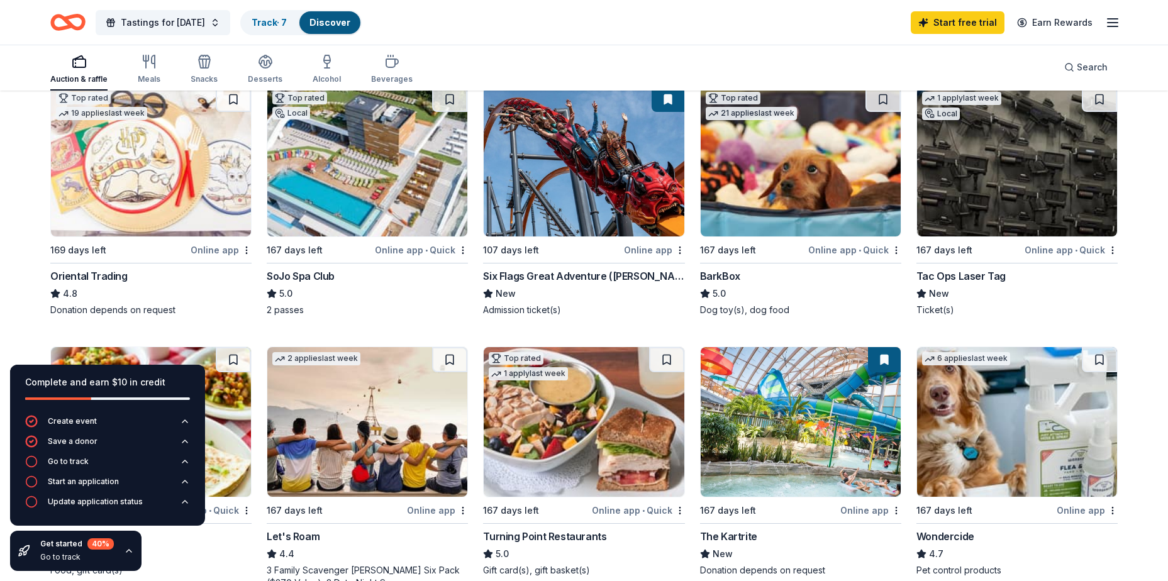
scroll to position [440, 0]
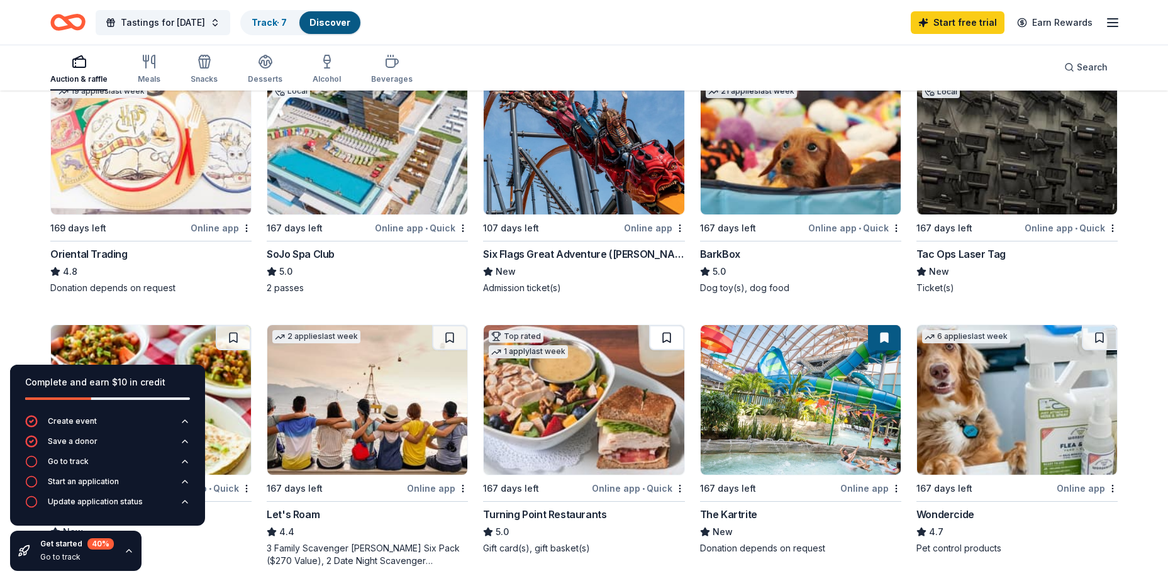
click at [665, 336] on button at bounding box center [666, 337] width 35 height 25
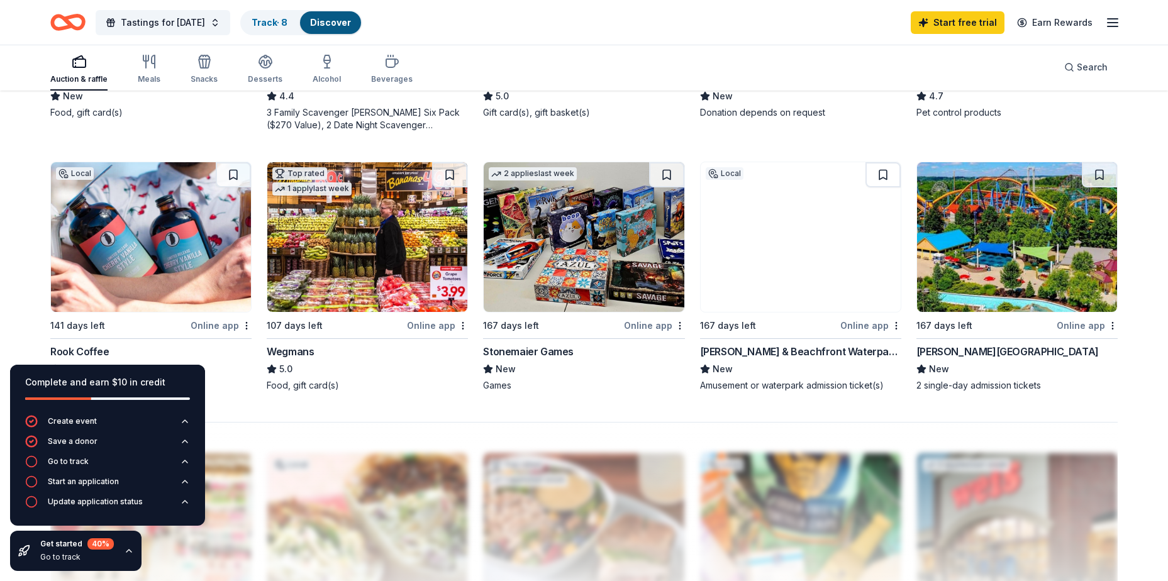
scroll to position [880, 0]
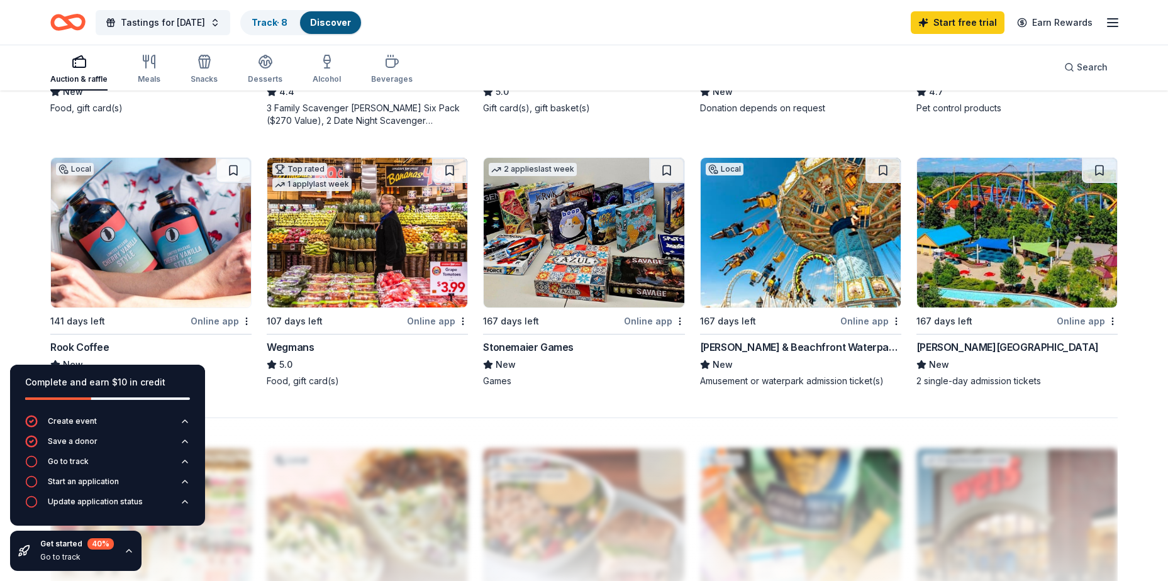
click at [871, 173] on button at bounding box center [882, 170] width 35 height 25
click at [1092, 173] on button at bounding box center [1098, 170] width 35 height 25
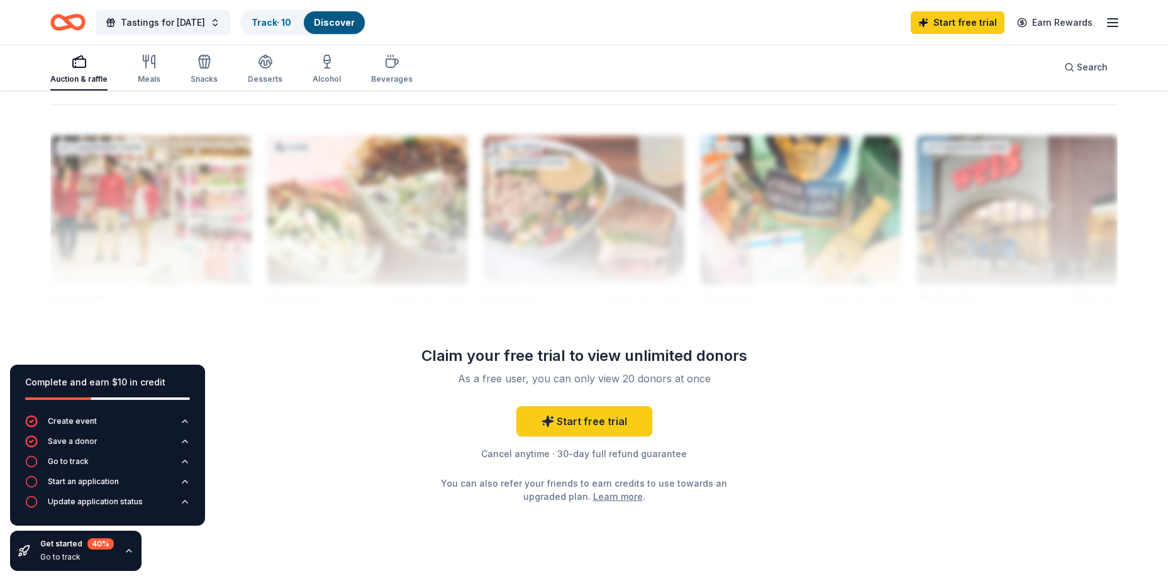
scroll to position [1195, 0]
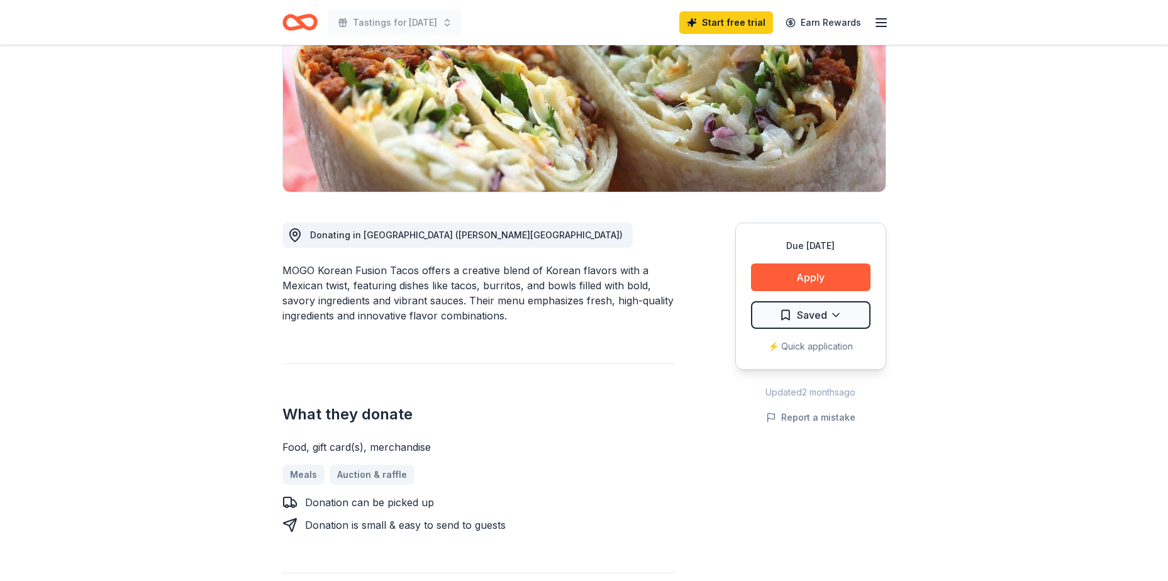
scroll to position [252, 0]
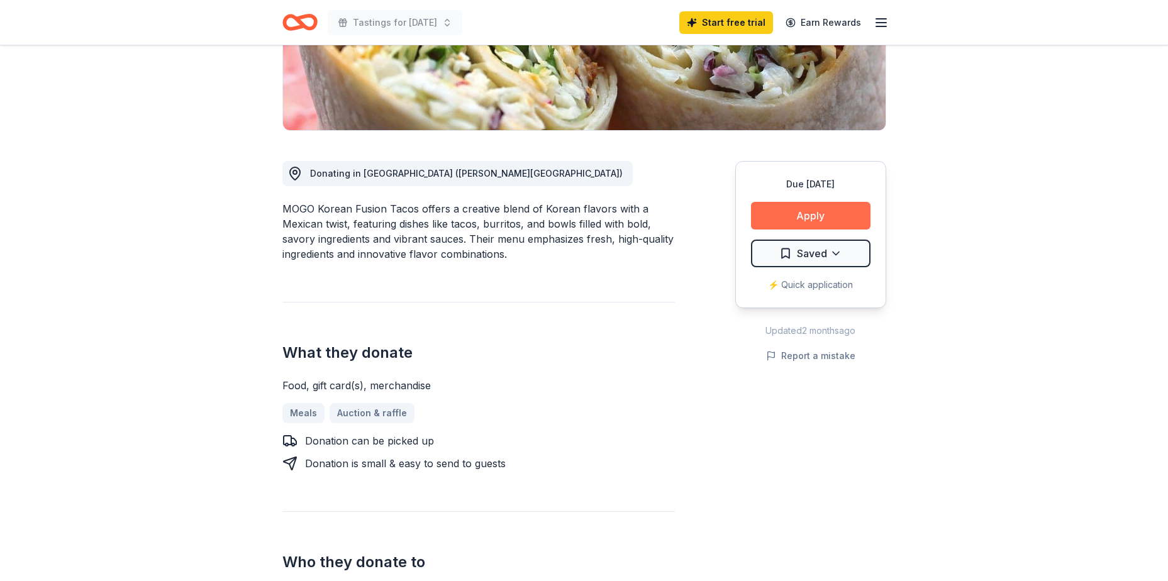
click at [819, 217] on button "Apply" at bounding box center [810, 216] width 119 height 28
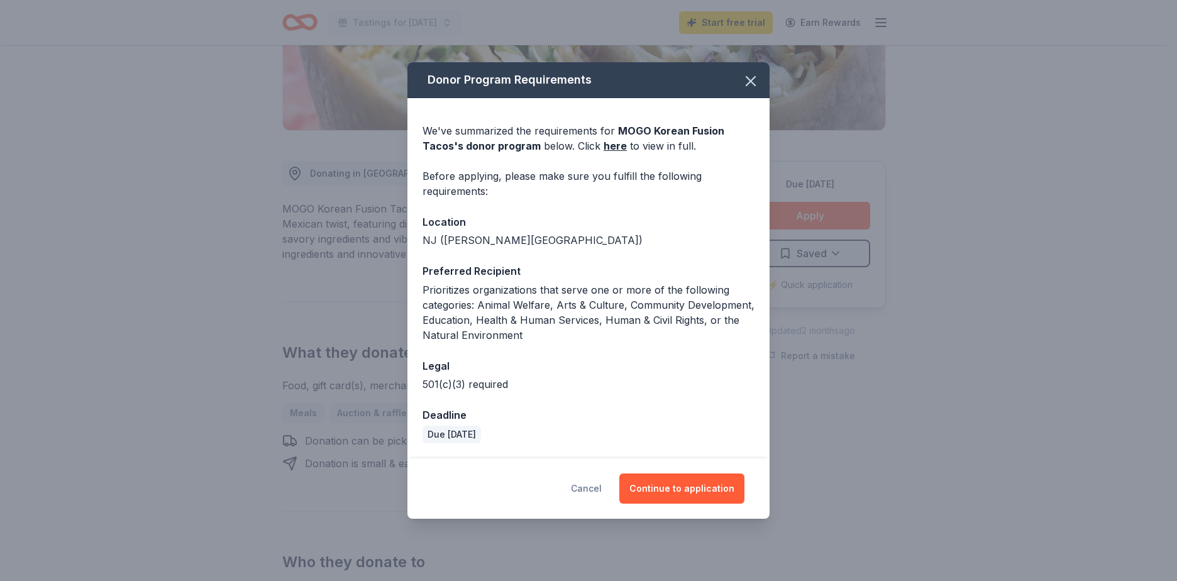
click at [601, 487] on button "Cancel" at bounding box center [586, 488] width 31 height 30
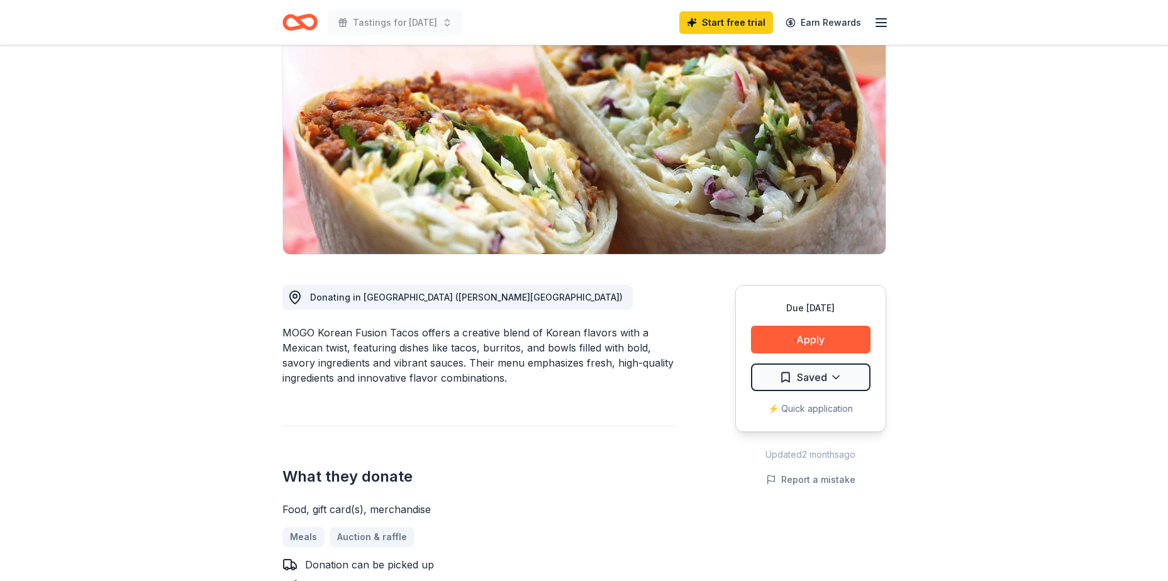
scroll to position [0, 0]
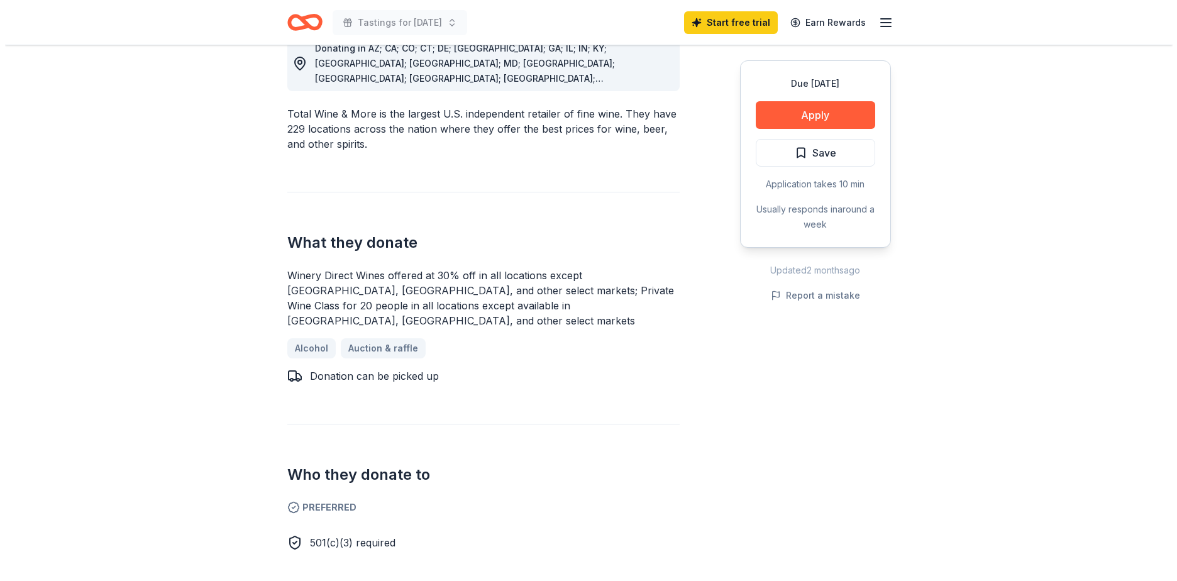
scroll to position [189, 0]
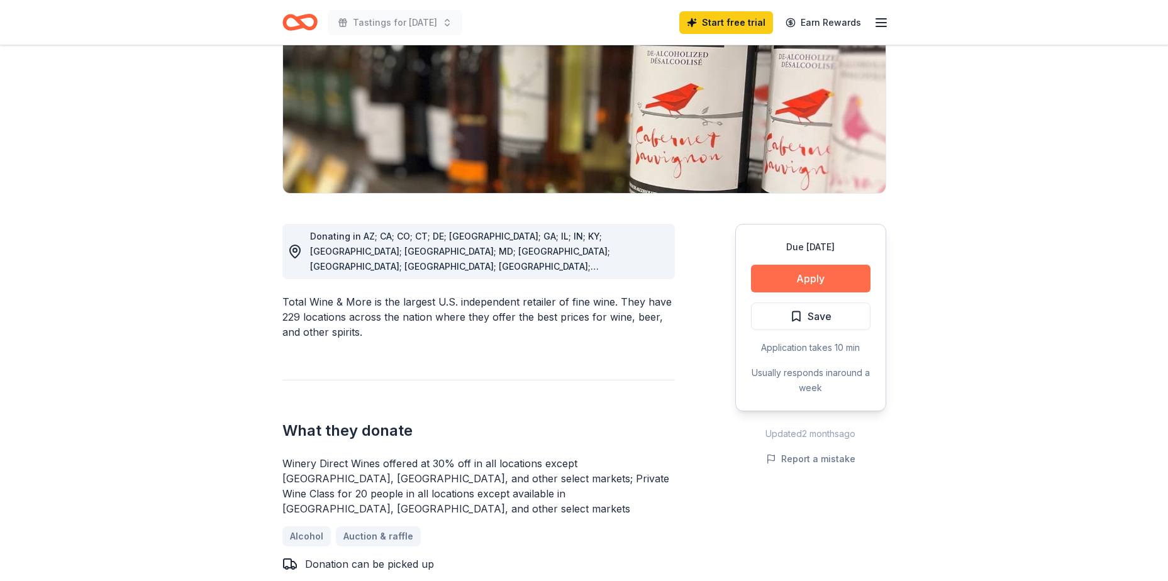
click at [802, 284] on button "Apply" at bounding box center [810, 279] width 119 height 28
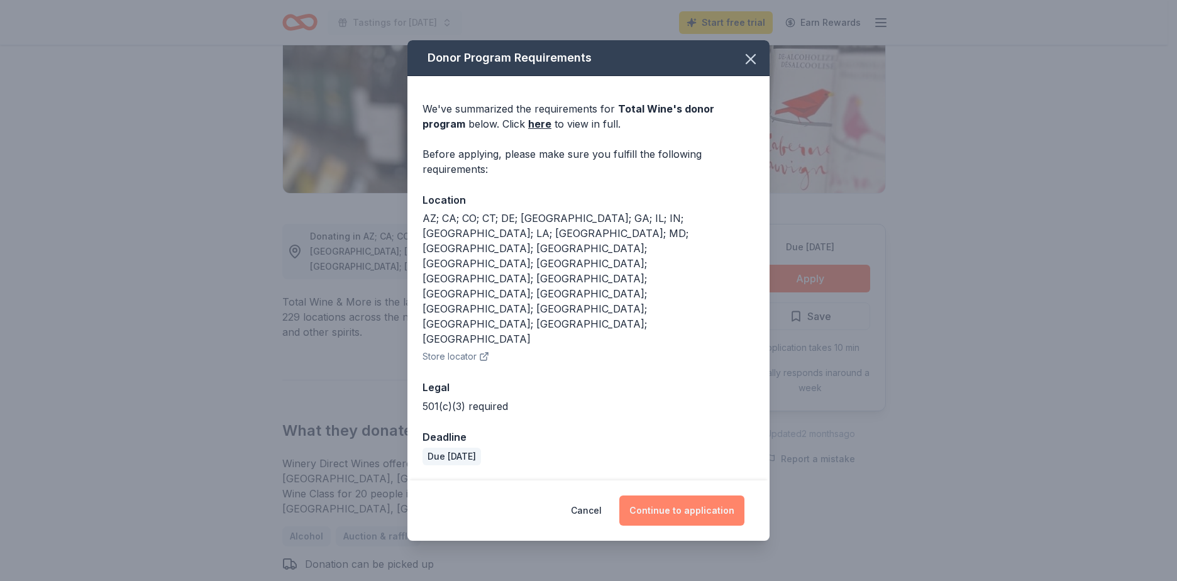
click at [710, 495] on button "Continue to application" at bounding box center [681, 510] width 125 height 30
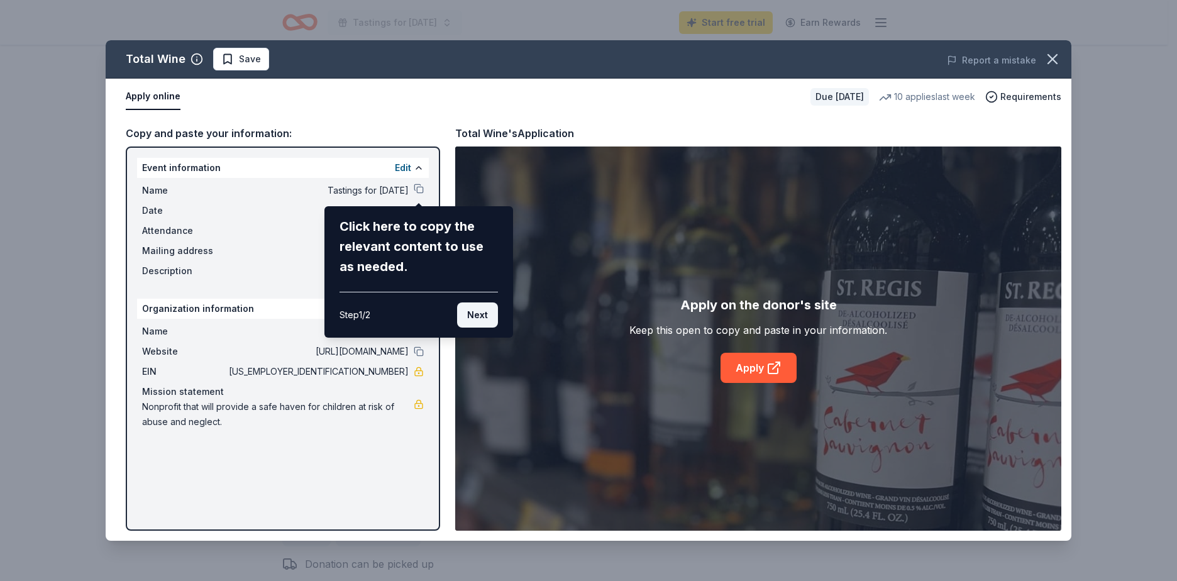
click at [490, 318] on button "Next" at bounding box center [477, 314] width 41 height 25
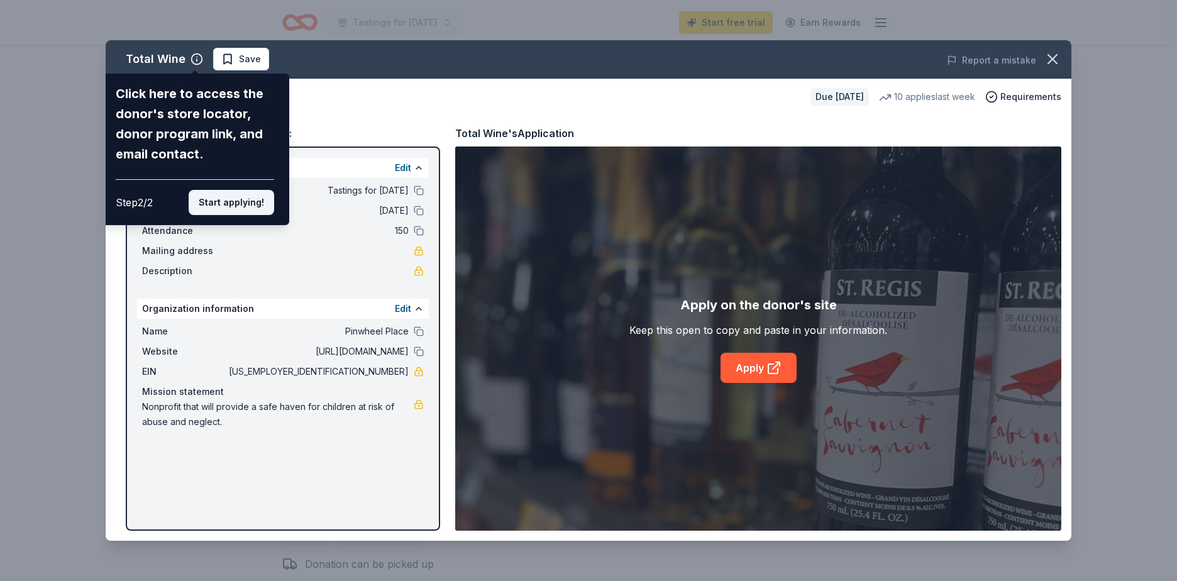
click at [236, 196] on button "Start applying!" at bounding box center [232, 202] width 86 height 25
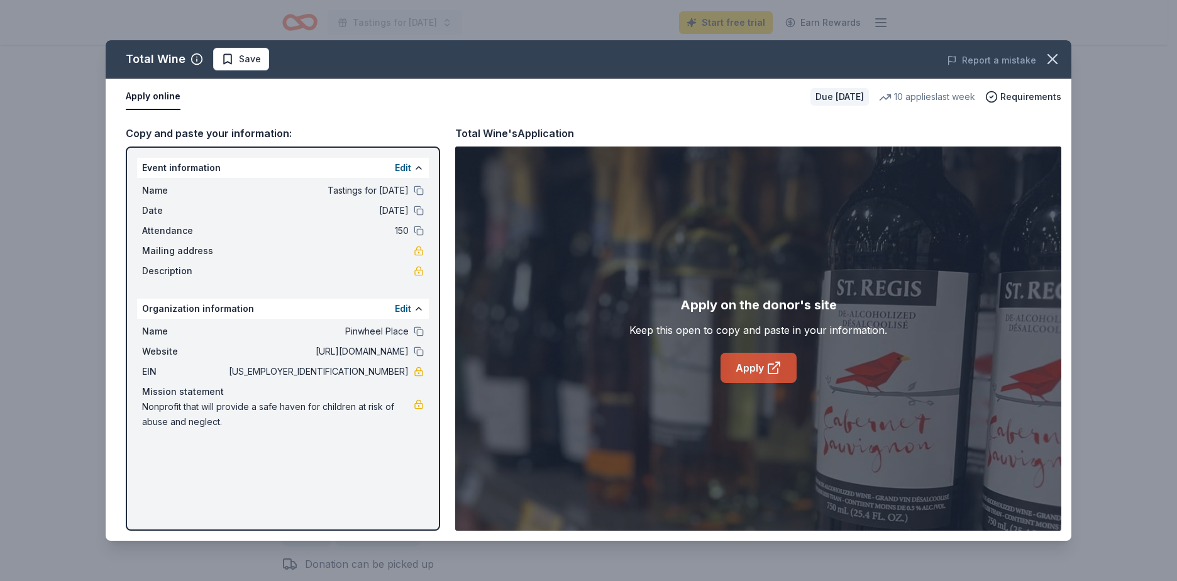
click at [759, 372] on link "Apply" at bounding box center [759, 368] width 76 height 30
click at [240, 58] on span "Save" at bounding box center [250, 59] width 22 height 15
